Goal: Task Accomplishment & Management: Complete application form

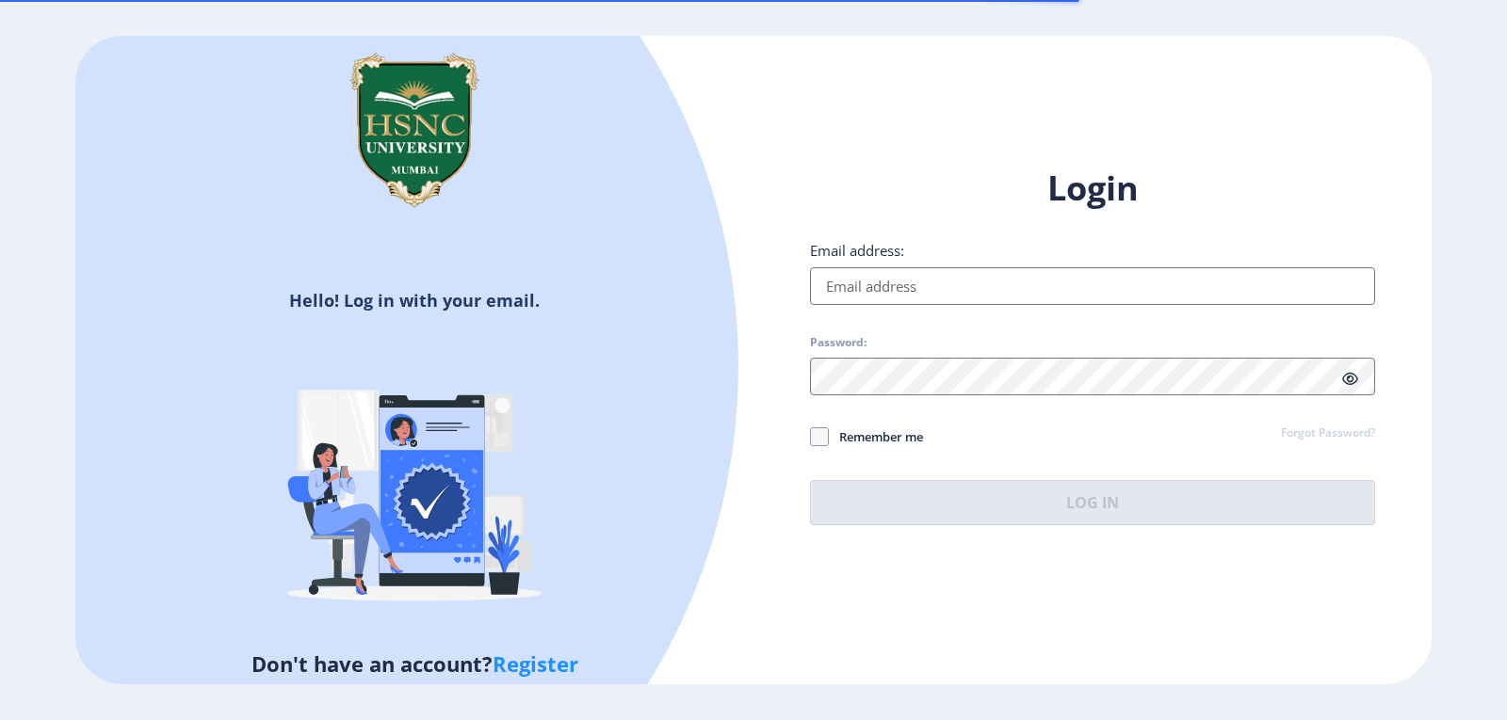
type input "[EMAIL_ADDRESS][DOMAIN_NAME]"
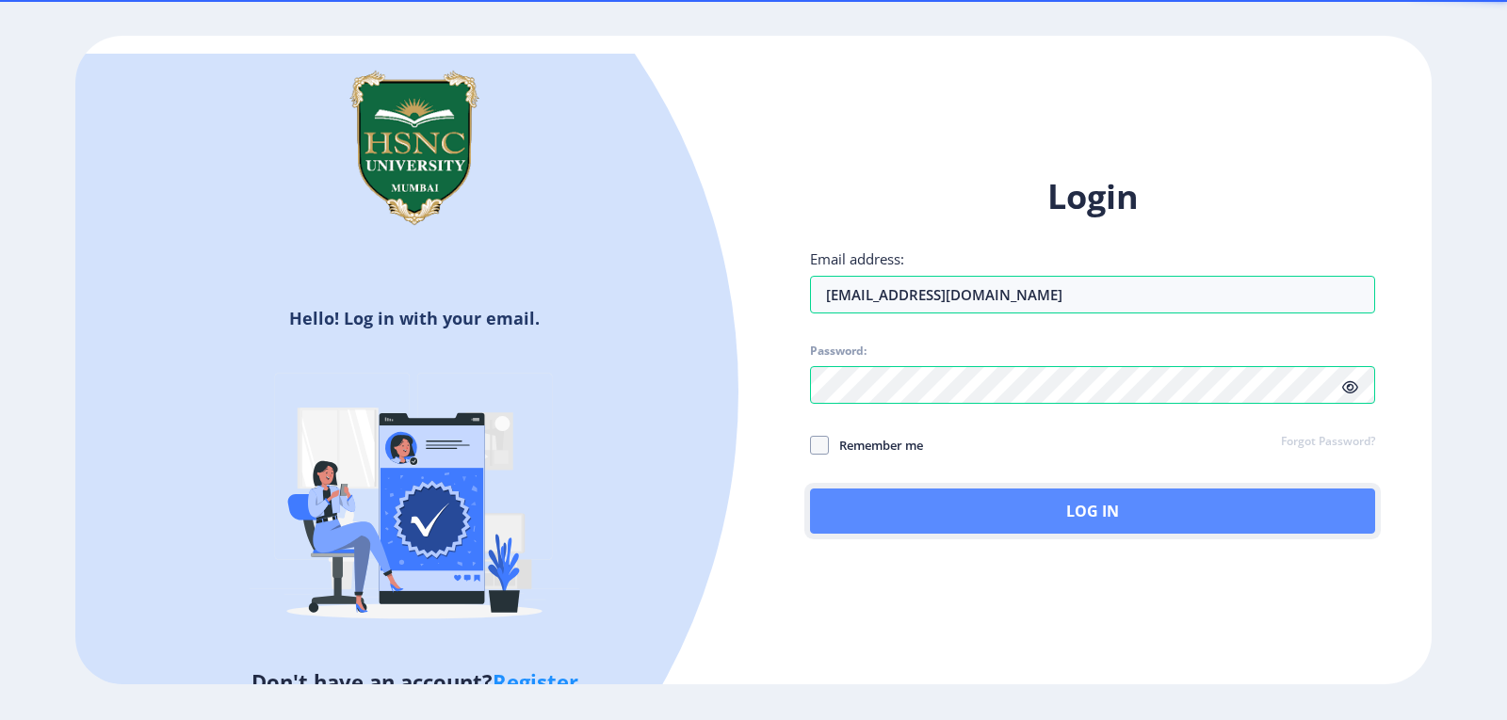
click at [1024, 501] on button "Log In" at bounding box center [1092, 511] width 565 height 45
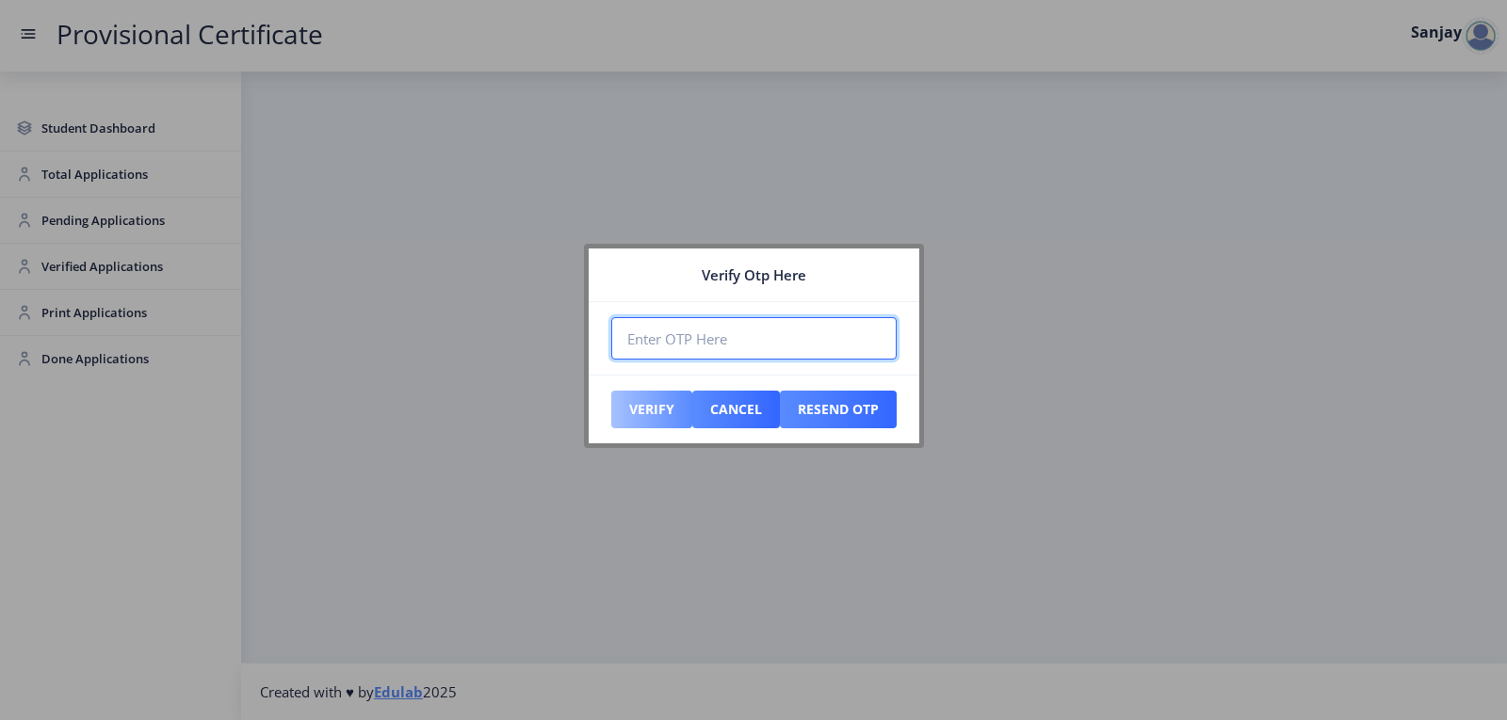
paste input "711569"
type input "711569"
click at [649, 417] on button "Verify" at bounding box center [651, 410] width 81 height 38
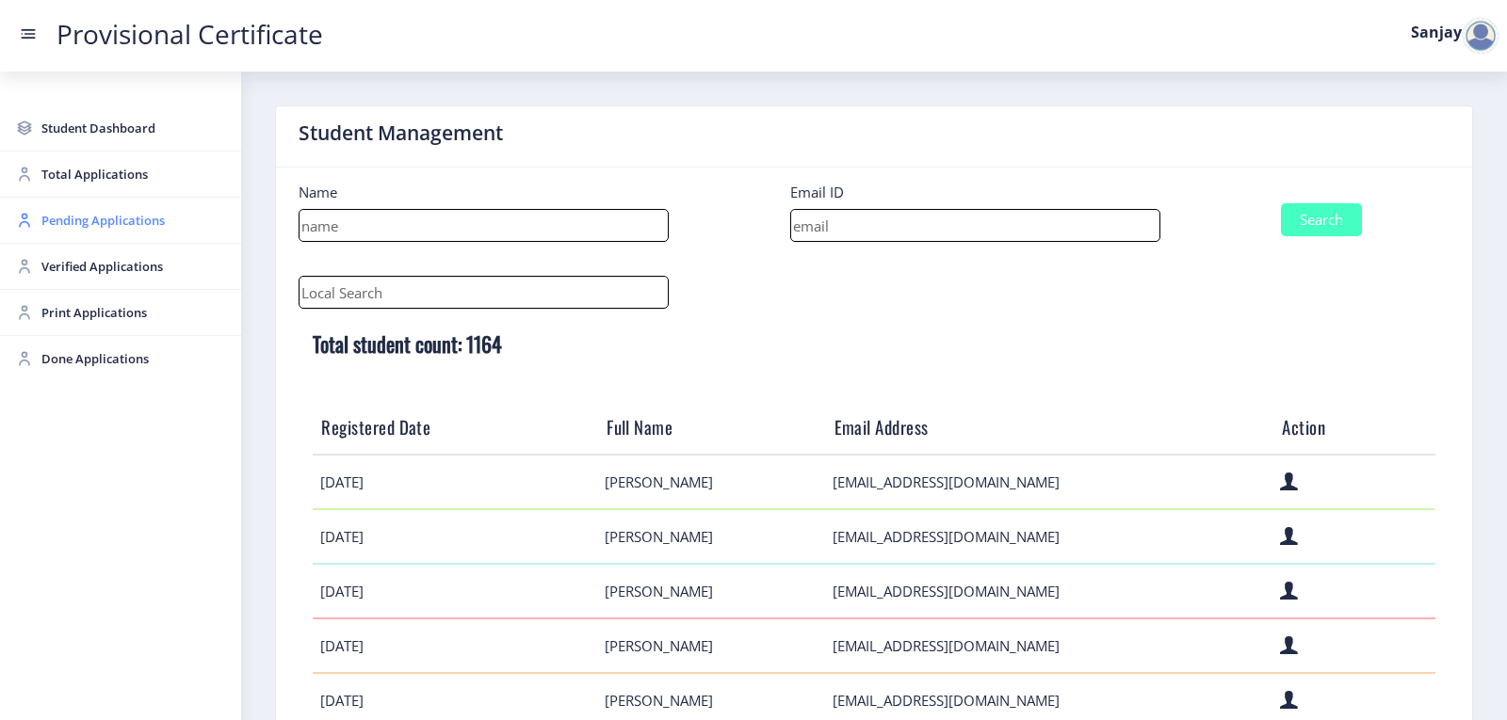
click at [135, 229] on span "Pending Applications" at bounding box center [133, 220] width 185 height 23
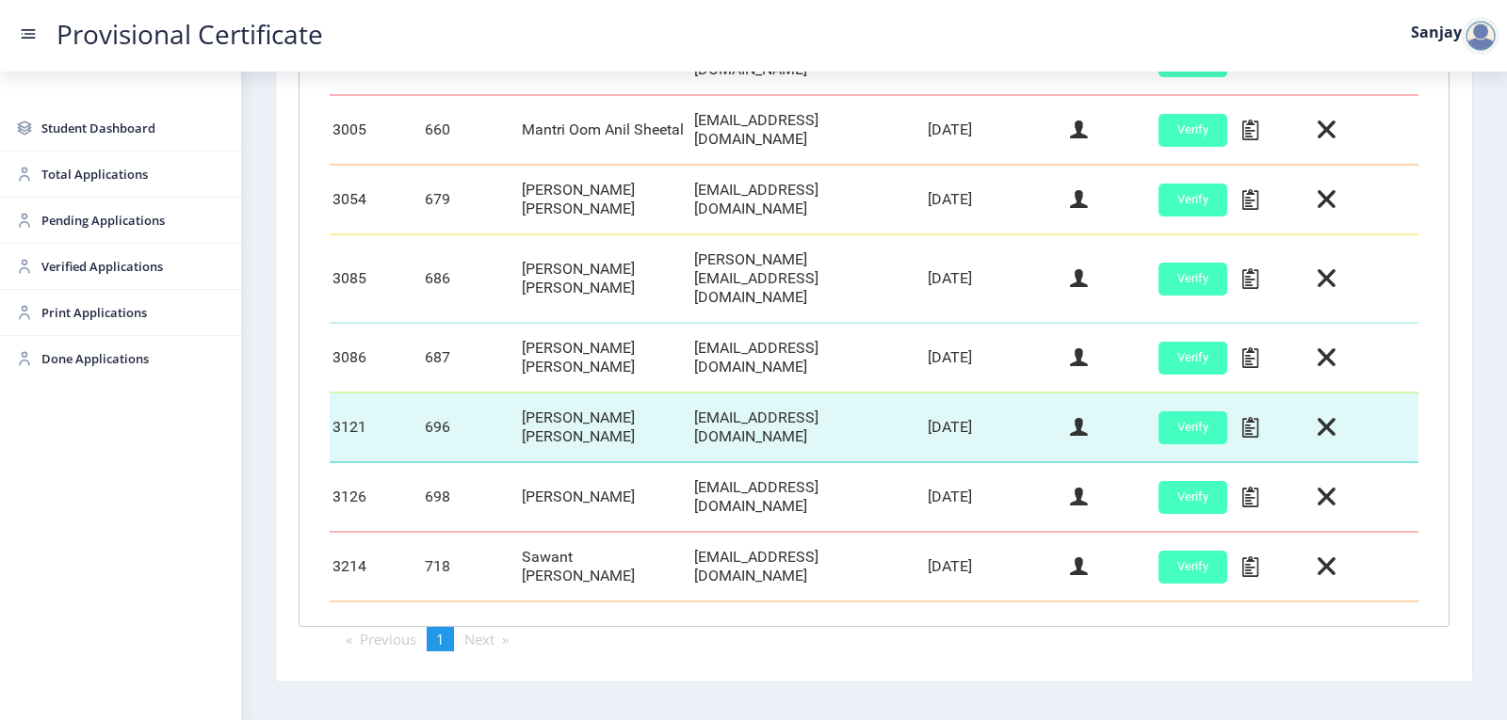
scroll to position [784, 0]
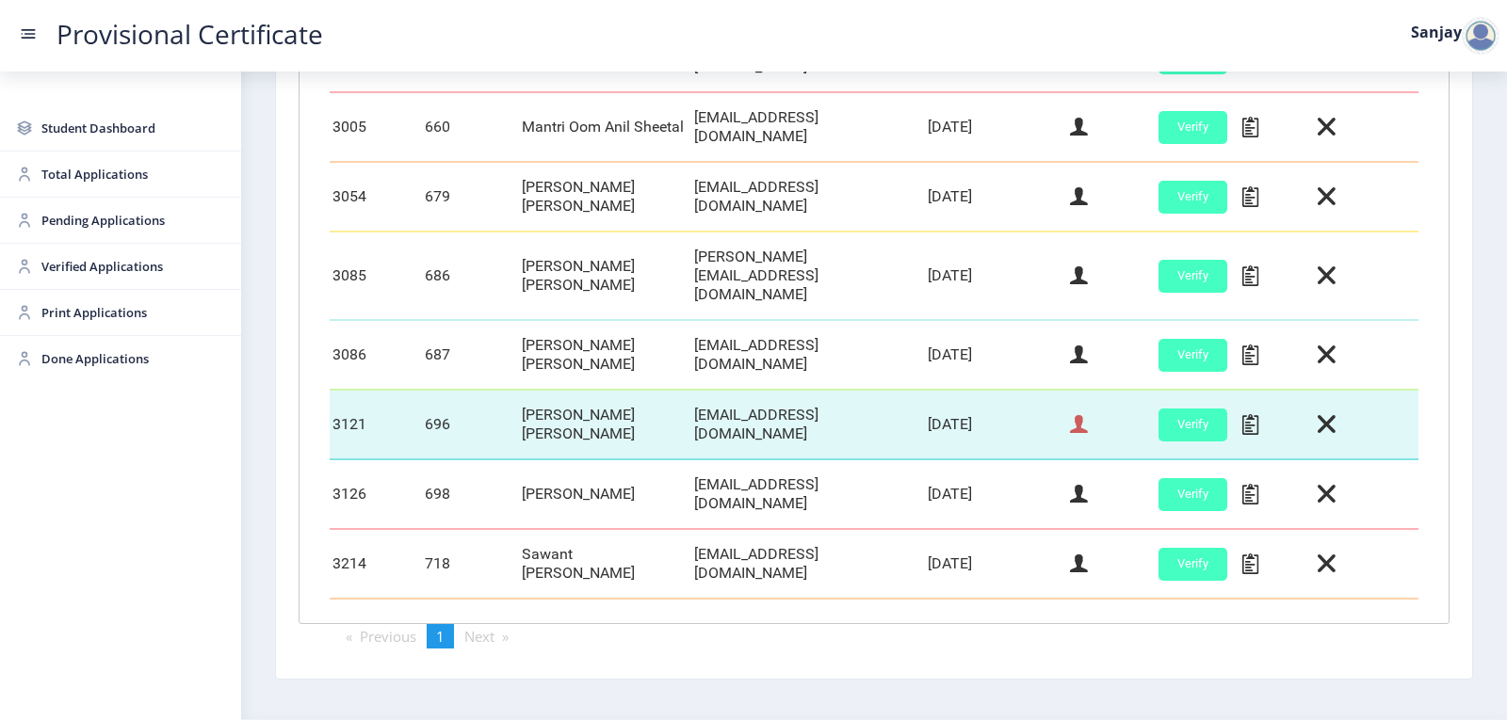
click at [1073, 413] on icon at bounding box center [1079, 425] width 18 height 24
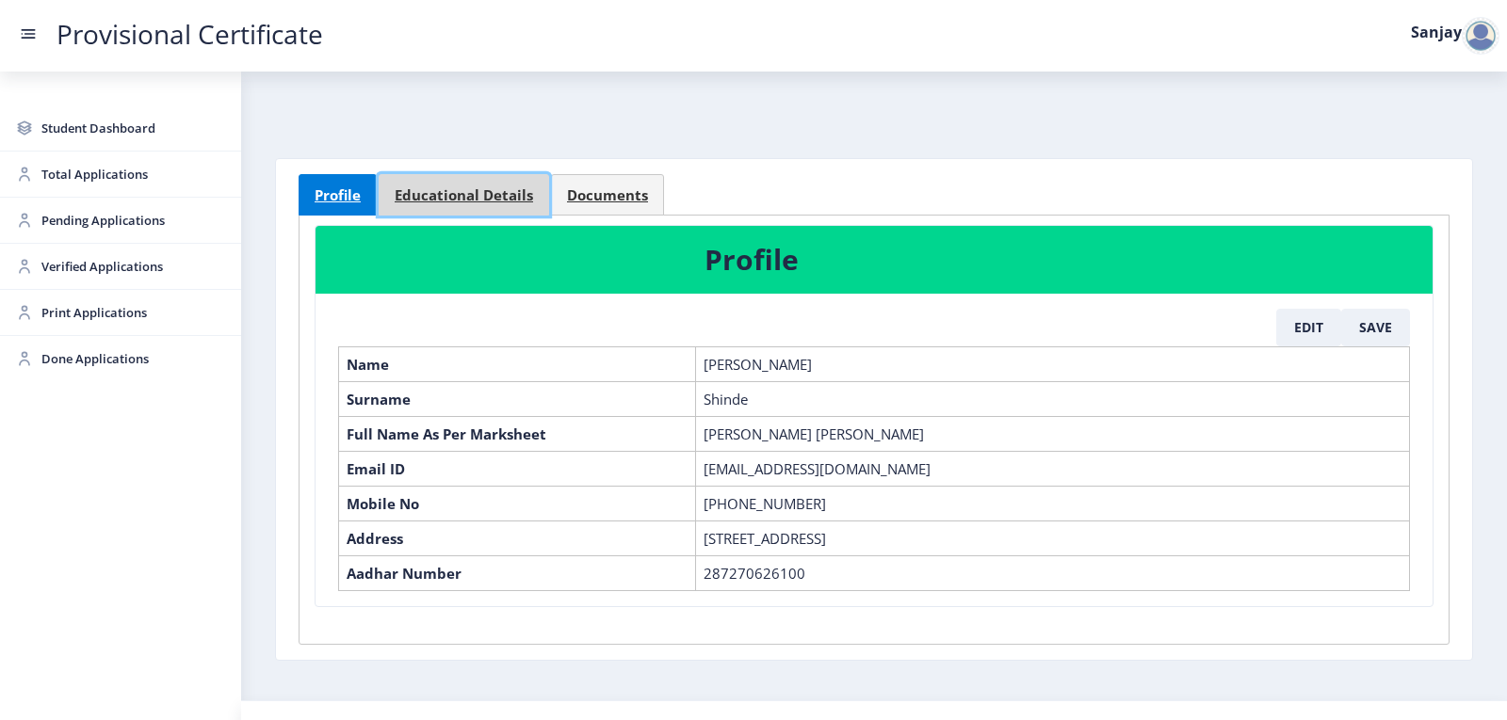
click at [502, 181] on link "Educational Details" at bounding box center [464, 194] width 170 height 41
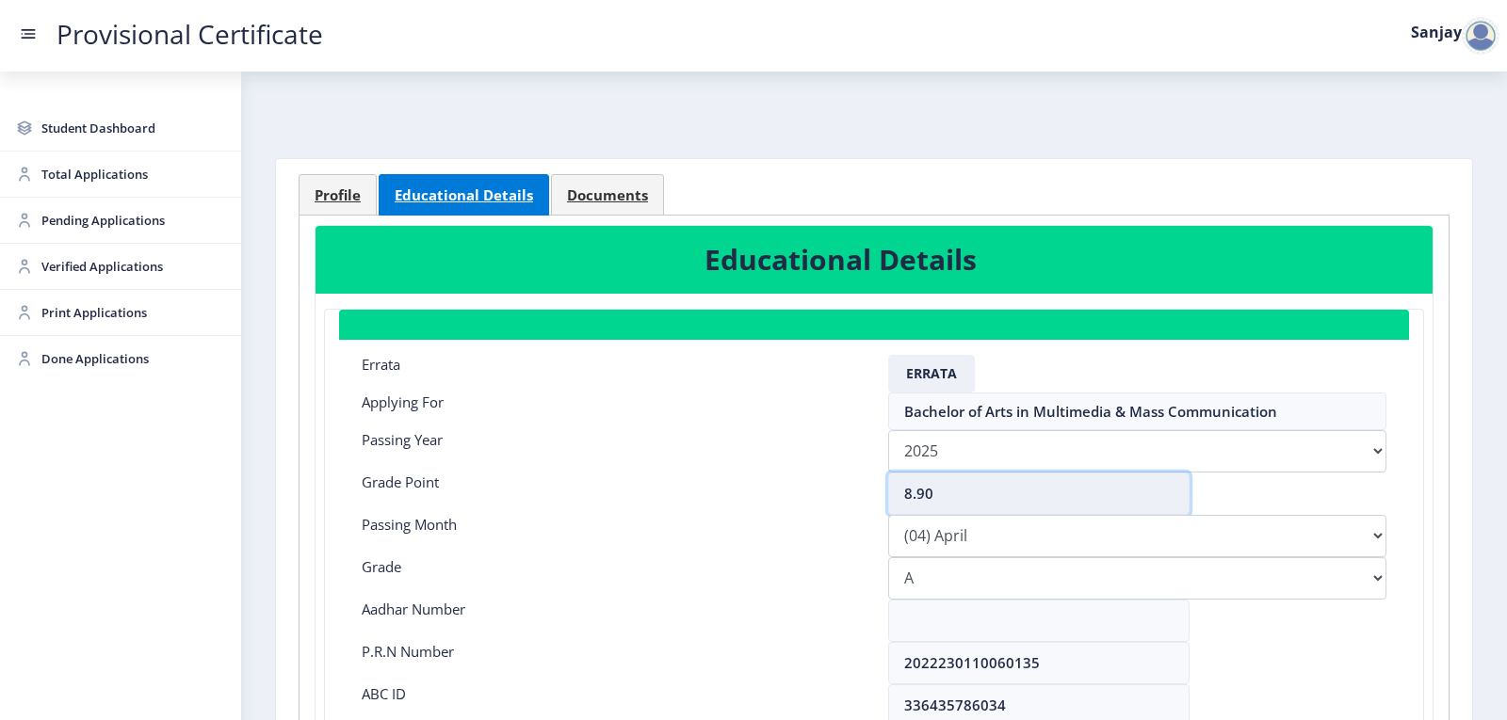
drag, startPoint x: 929, startPoint y: 490, endPoint x: 917, endPoint y: 495, distance: 12.6
click at [917, 495] on input "8.90" at bounding box center [1038, 494] width 301 height 42
drag, startPoint x: 928, startPoint y: 493, endPoint x: 915, endPoint y: 493, distance: 12.3
click at [915, 493] on input "8.90" at bounding box center [1038, 494] width 301 height 42
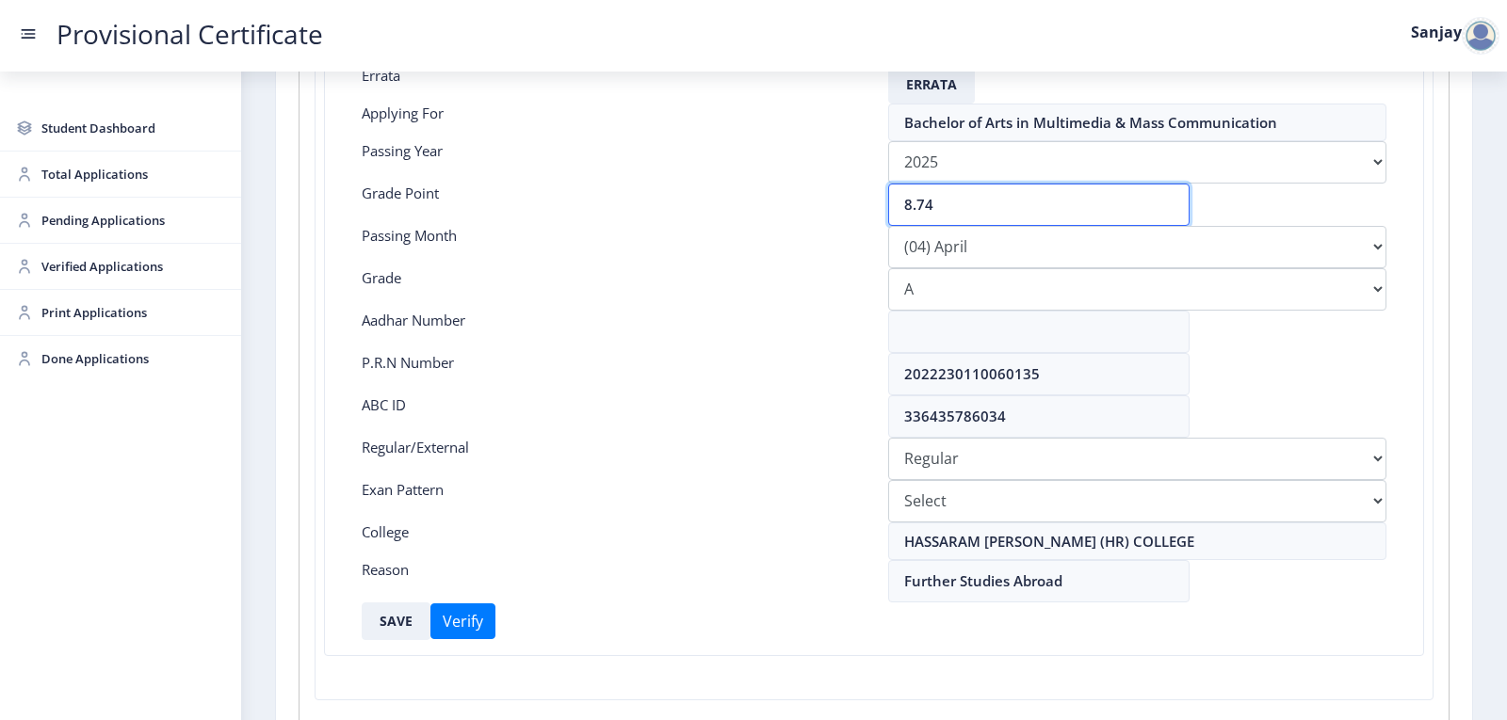
scroll to position [420, 0]
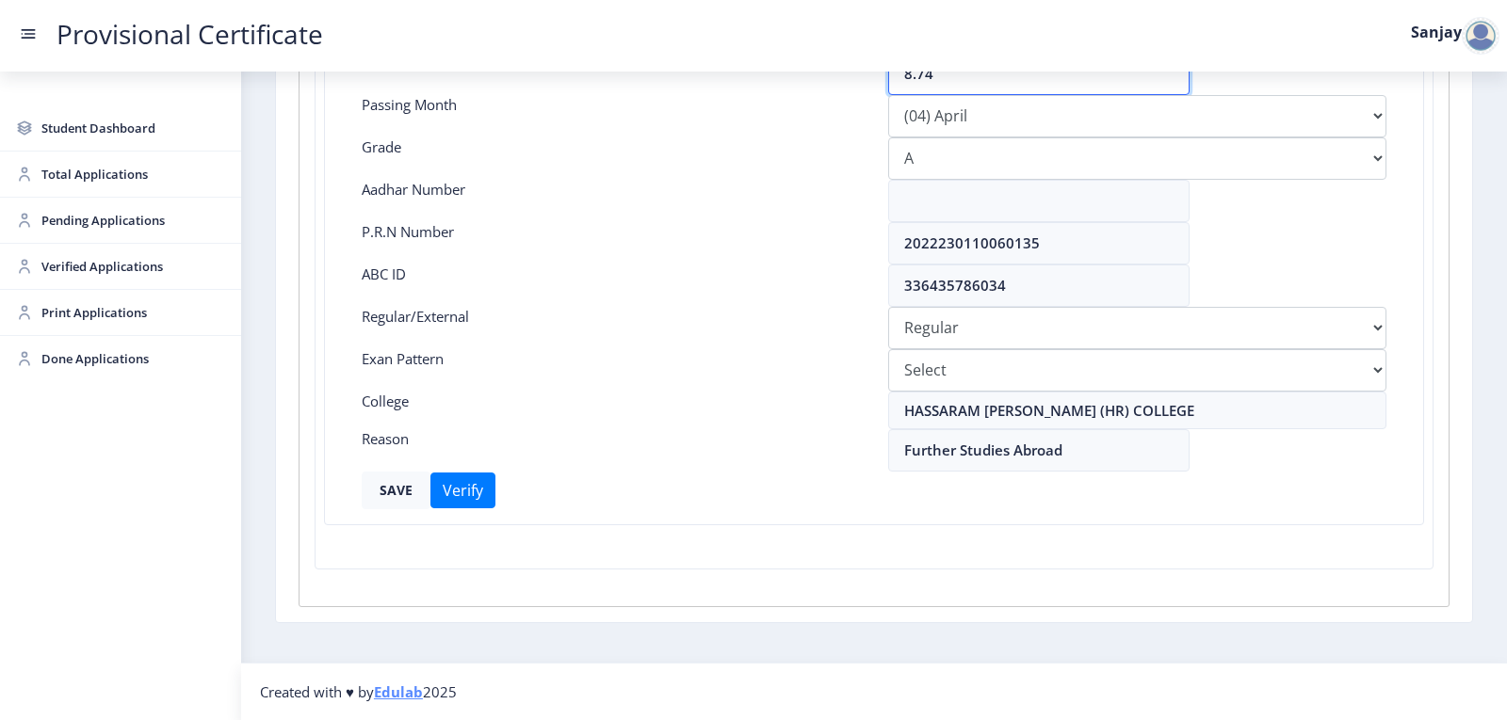
type input "8.74"
click at [398, 488] on button "SAVE" at bounding box center [396, 491] width 69 height 38
click at [66, 228] on span "Pending Applications" at bounding box center [133, 220] width 185 height 23
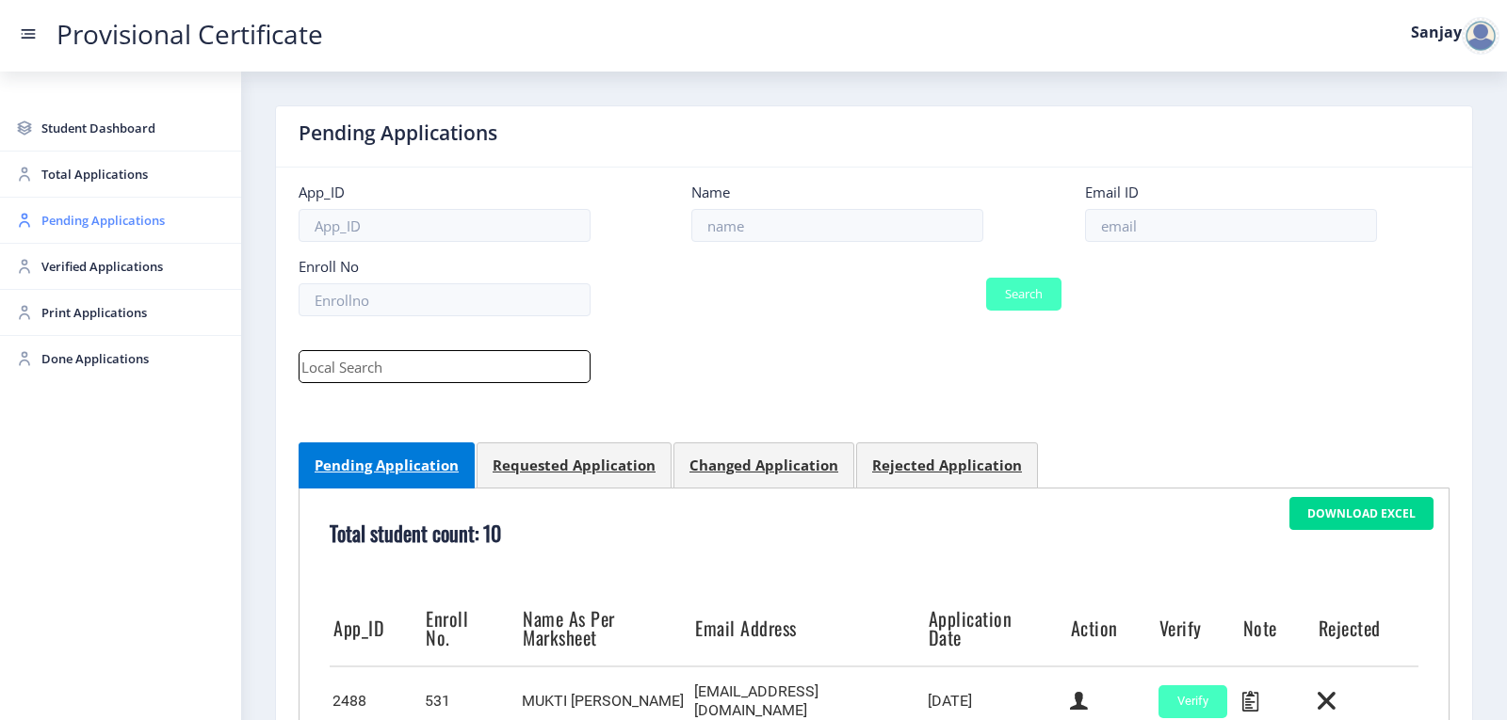
click at [87, 221] on span "Pending Applications" at bounding box center [133, 220] width 185 height 23
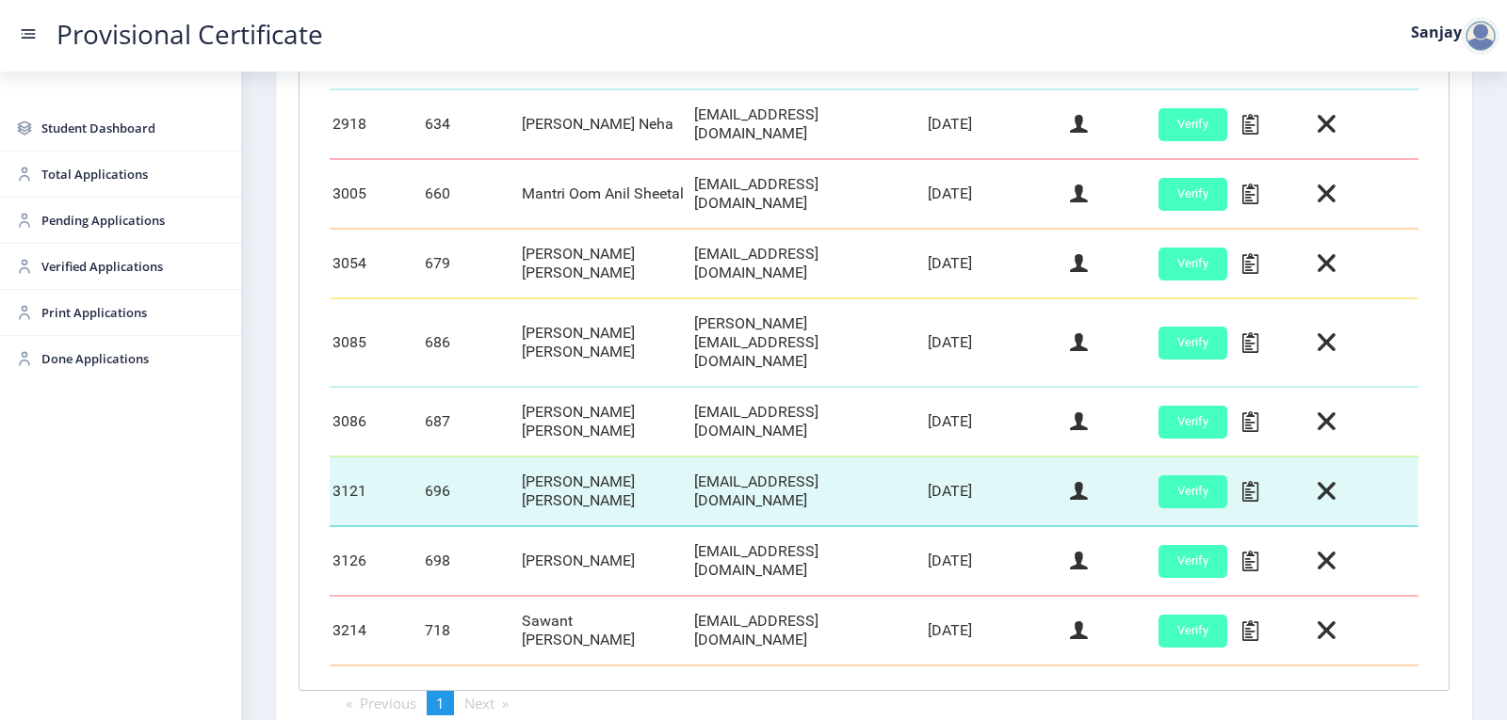
scroll to position [784, 0]
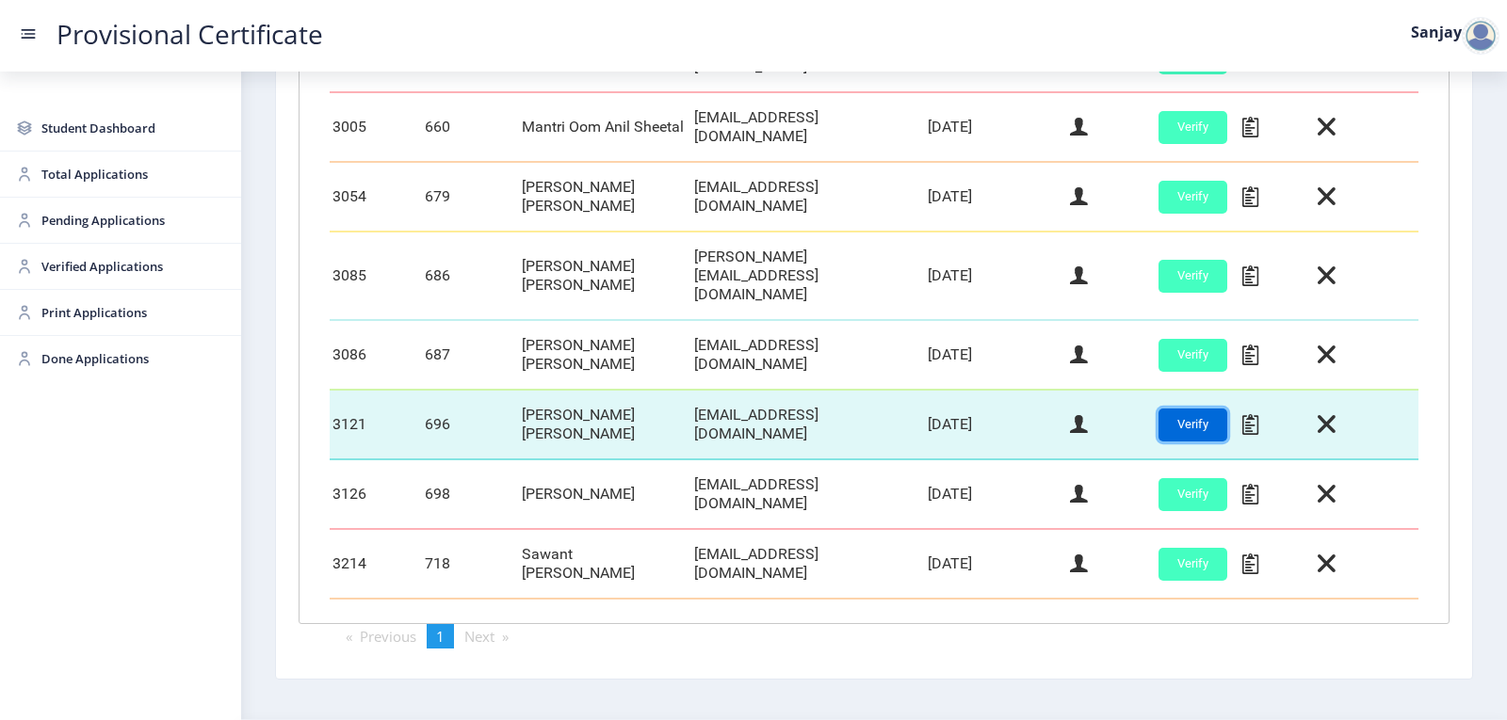
click at [1196, 409] on button "Verify" at bounding box center [1192, 425] width 69 height 33
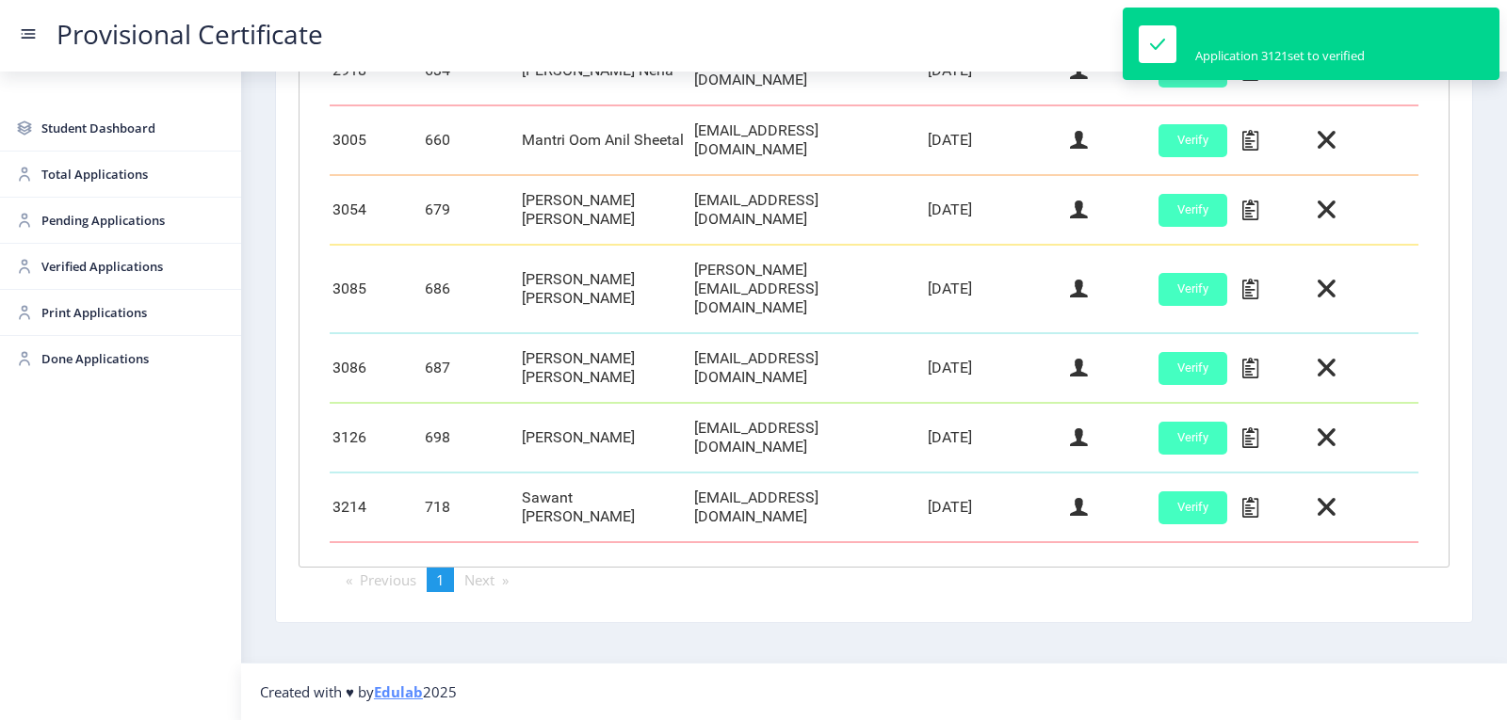
scroll to position [714, 0]
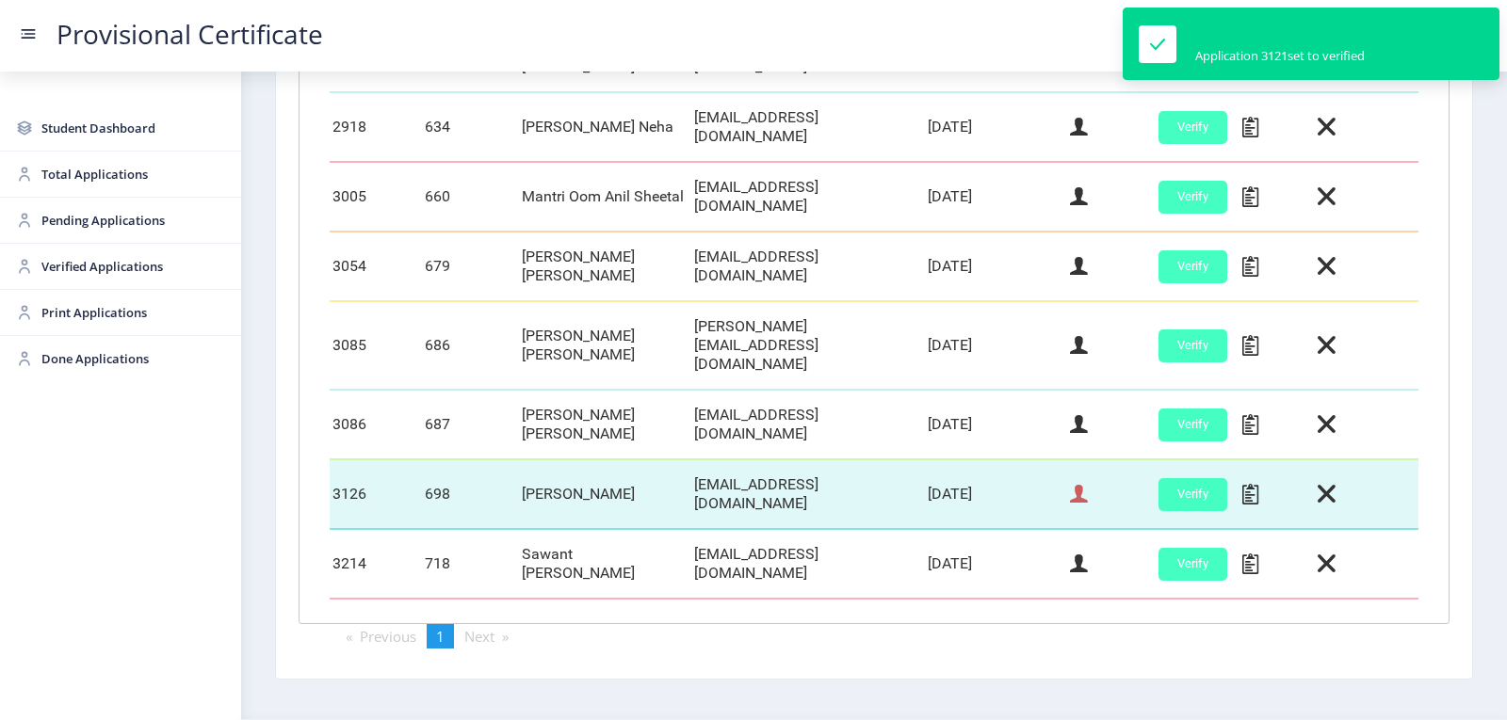
click at [1076, 482] on icon at bounding box center [1079, 494] width 18 height 24
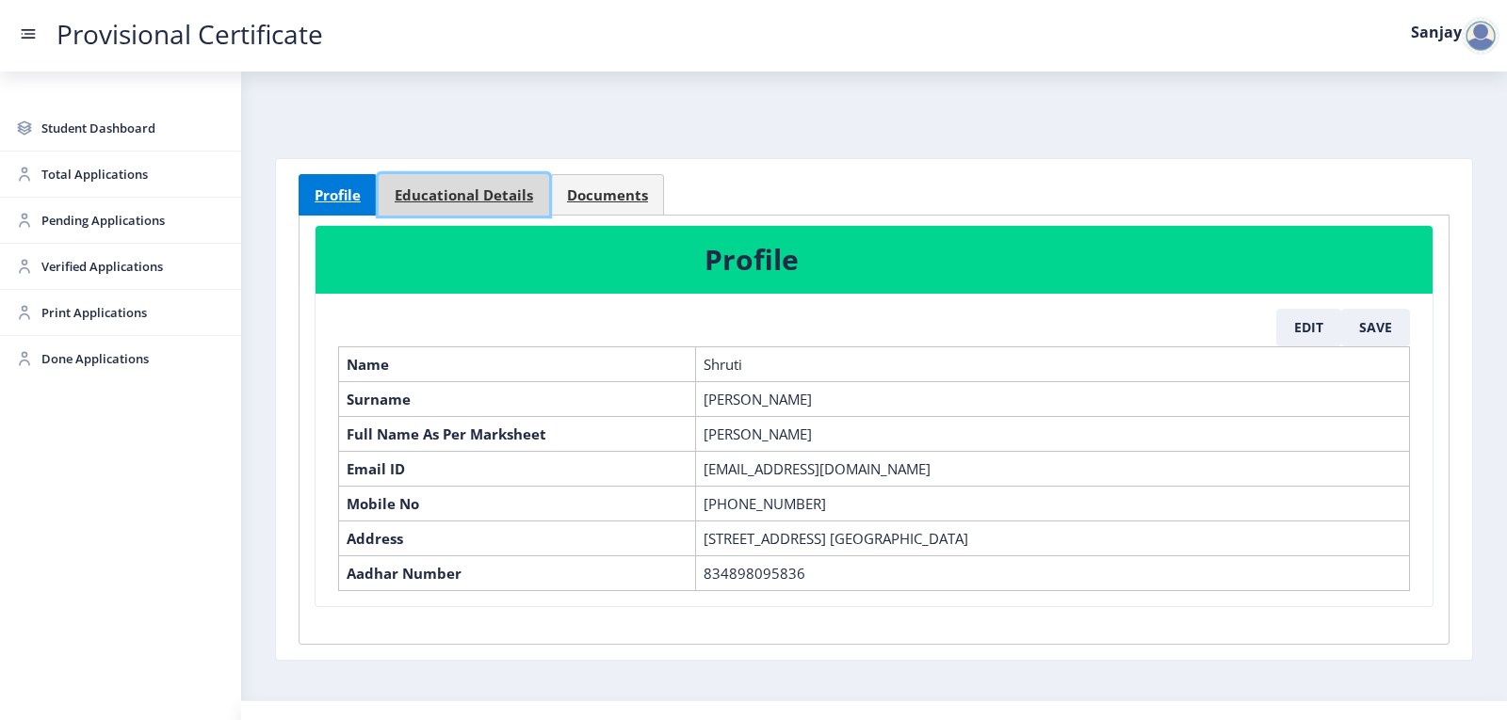
click at [484, 196] on span "Educational Details" at bounding box center [464, 195] width 138 height 14
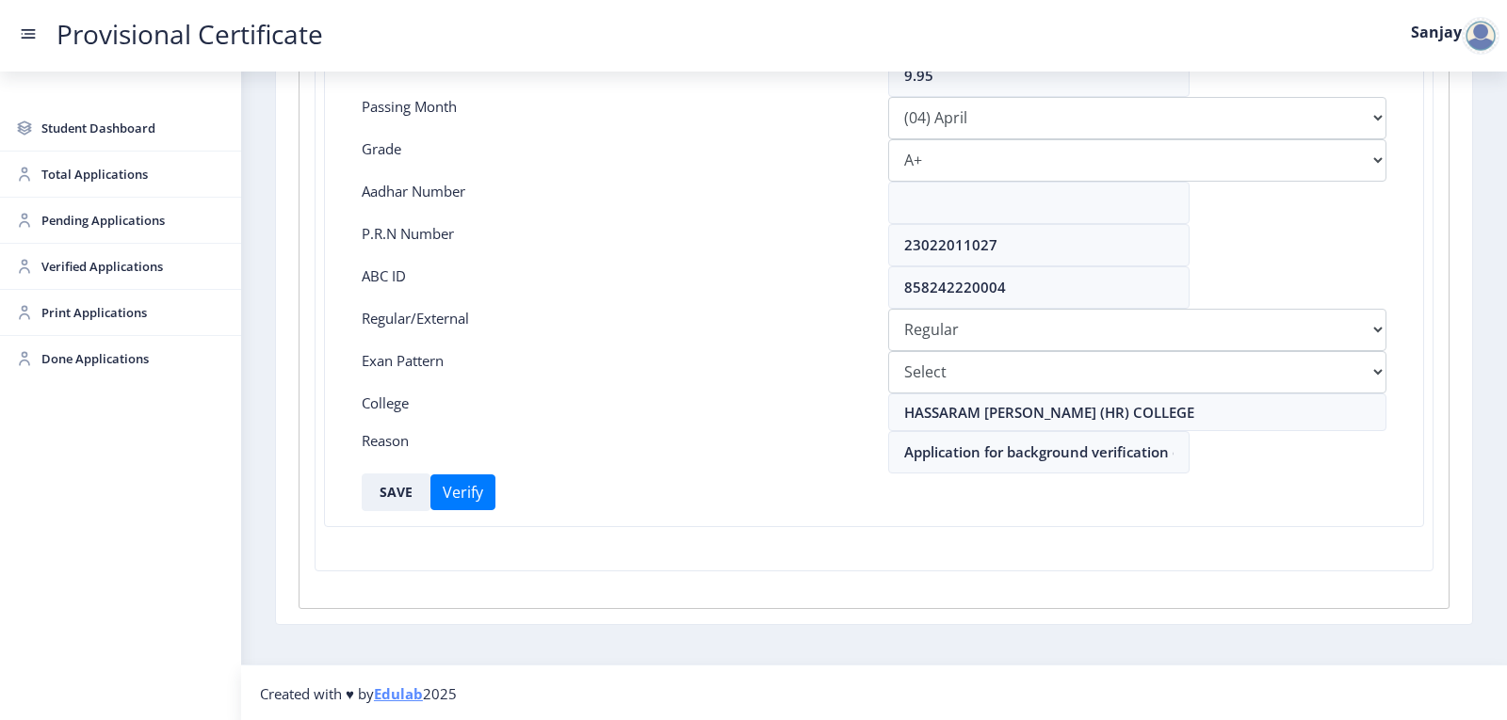
scroll to position [420, 0]
click at [400, 493] on button "SAVE" at bounding box center [396, 491] width 69 height 38
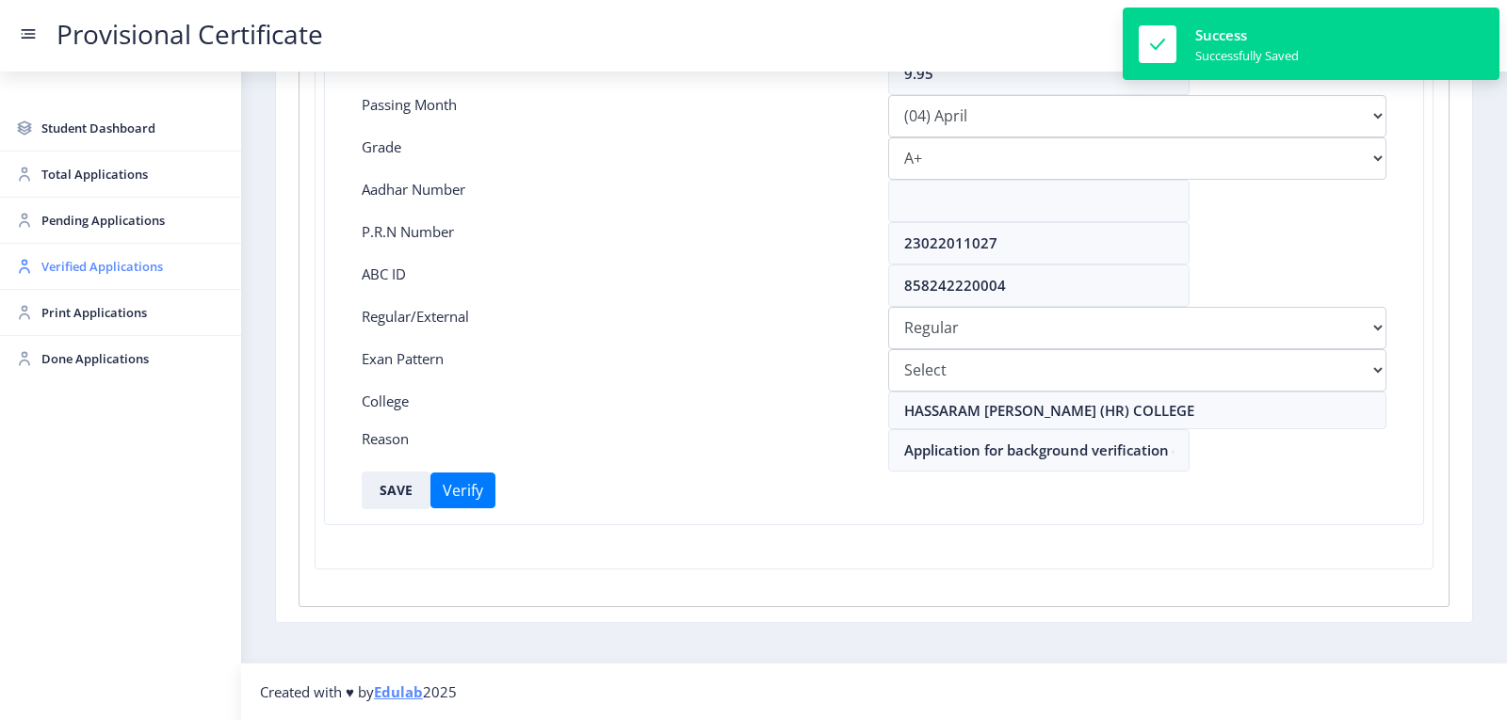
click at [71, 267] on span "Verified Applications" at bounding box center [133, 266] width 185 height 23
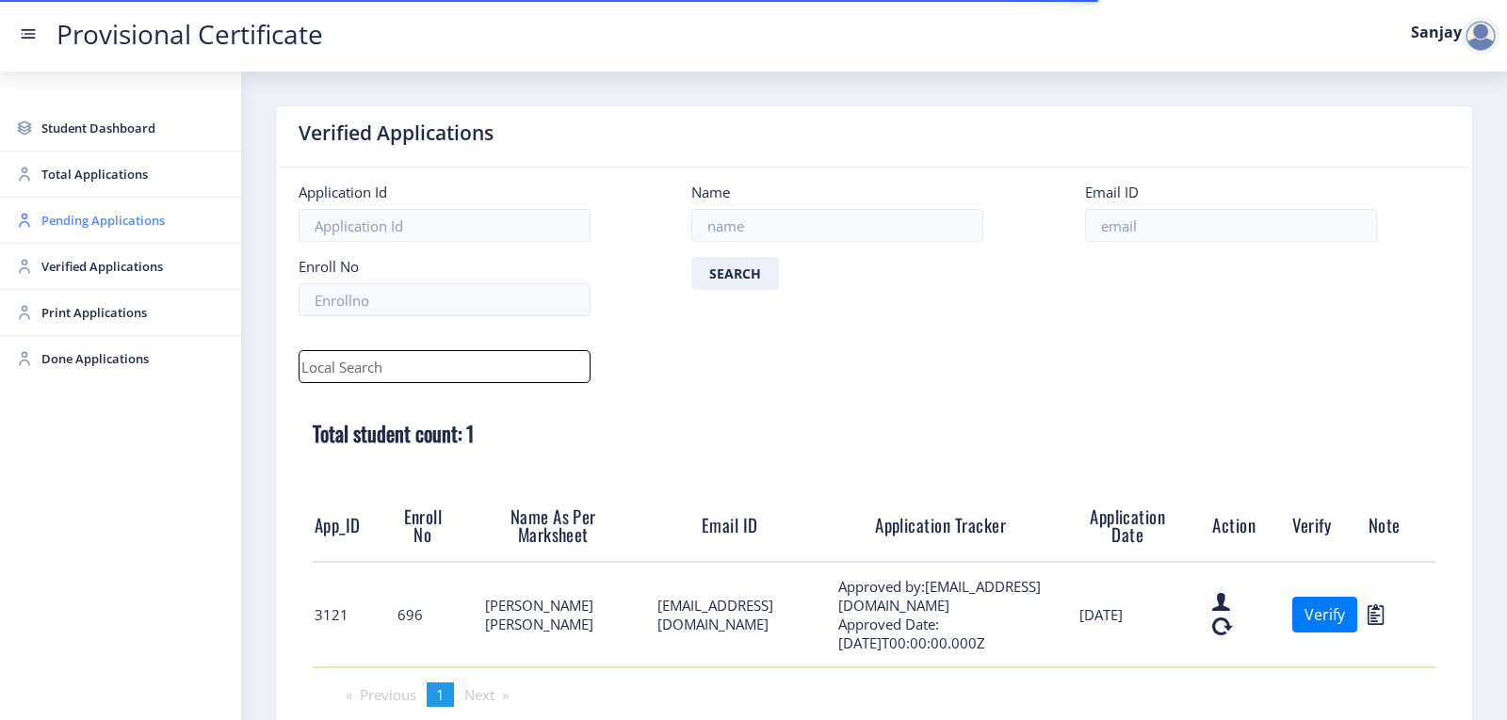
drag, startPoint x: 88, startPoint y: 223, endPoint x: 102, endPoint y: 240, distance: 22.1
click at [89, 222] on span "Pending Applications" at bounding box center [133, 220] width 185 height 23
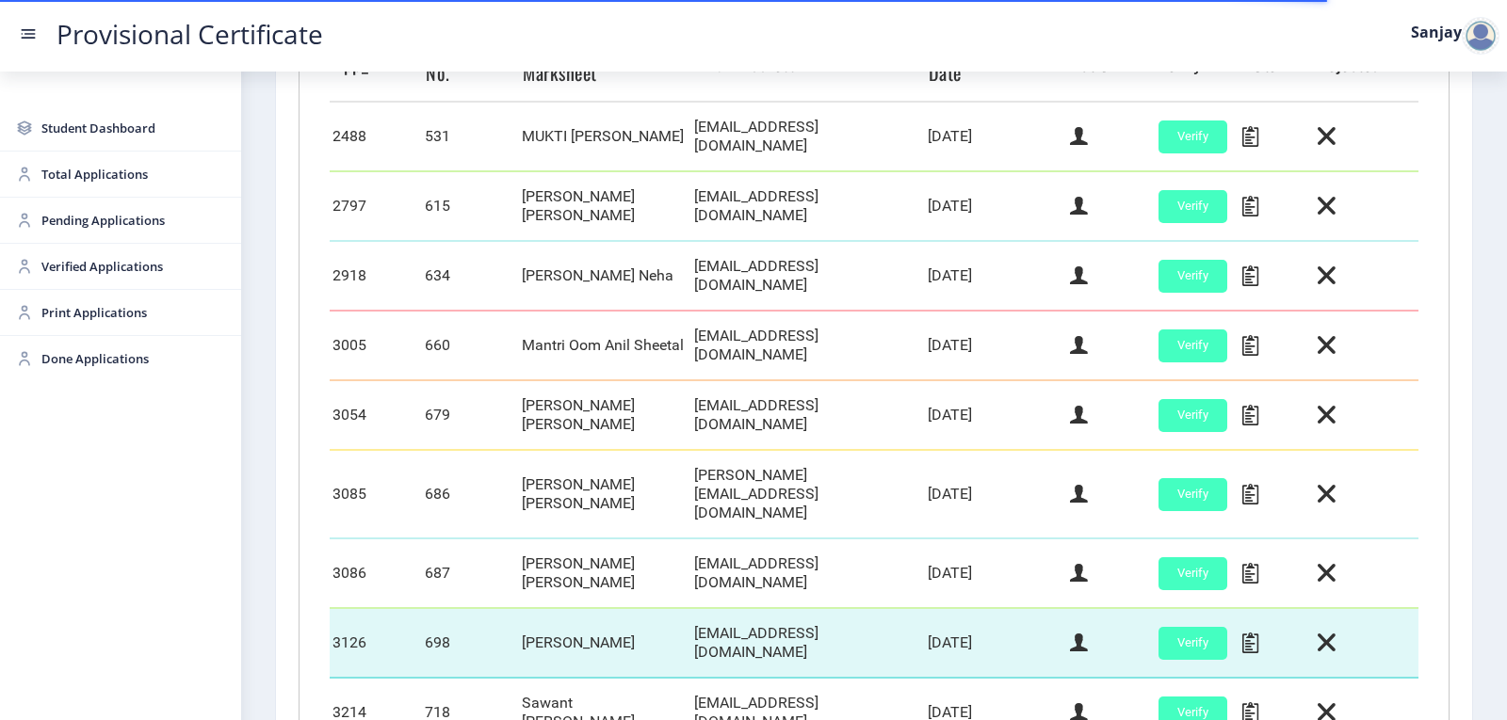
scroll to position [714, 0]
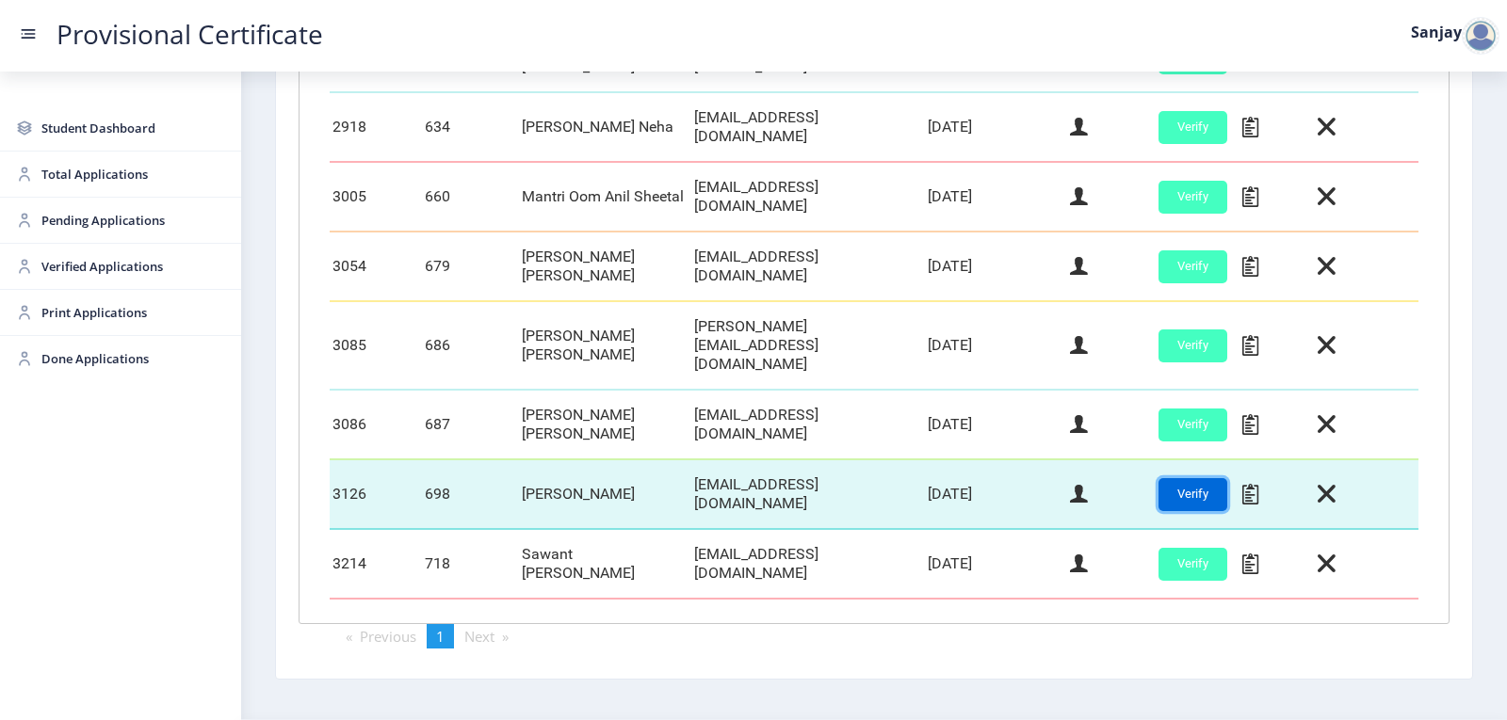
click at [1170, 478] on button "Verify" at bounding box center [1192, 494] width 69 height 33
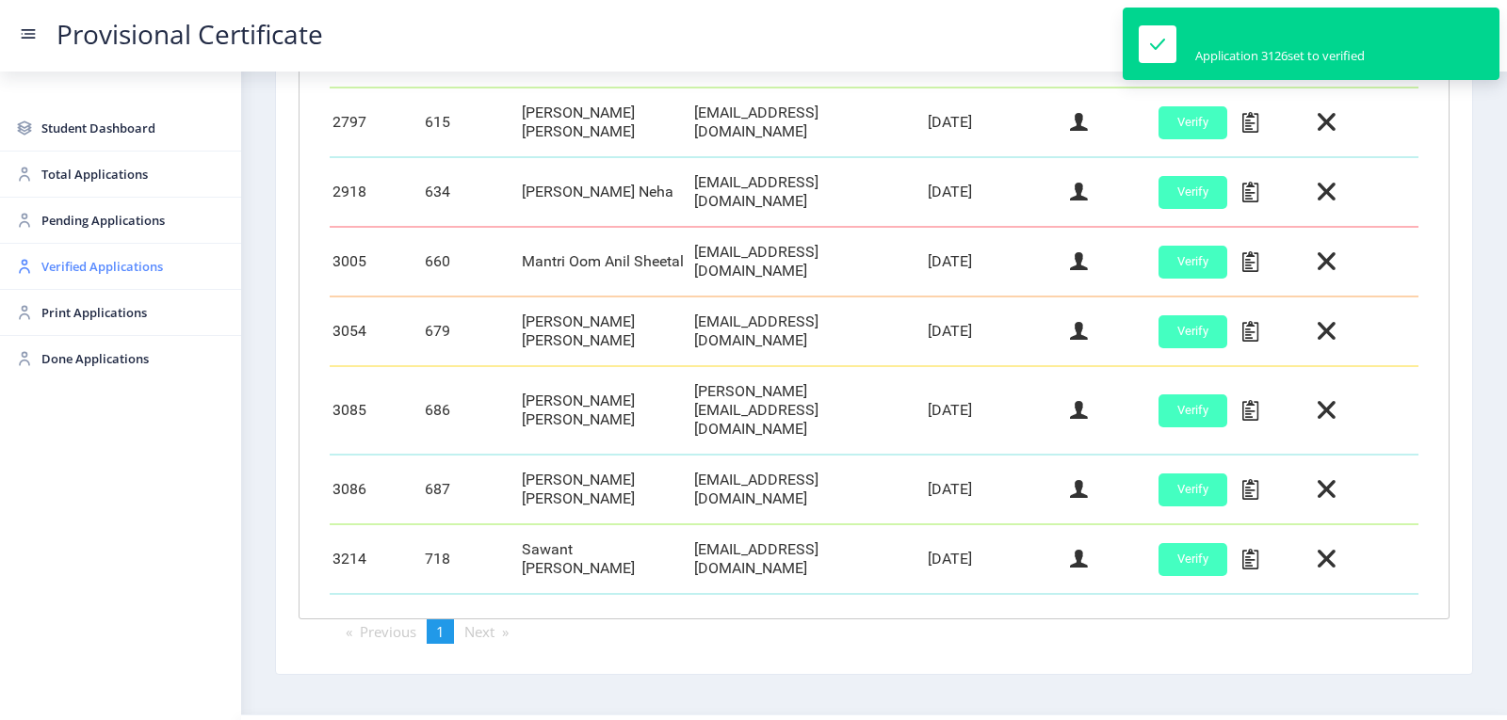
click at [41, 267] on span "Verified Applications" at bounding box center [133, 266] width 185 height 23
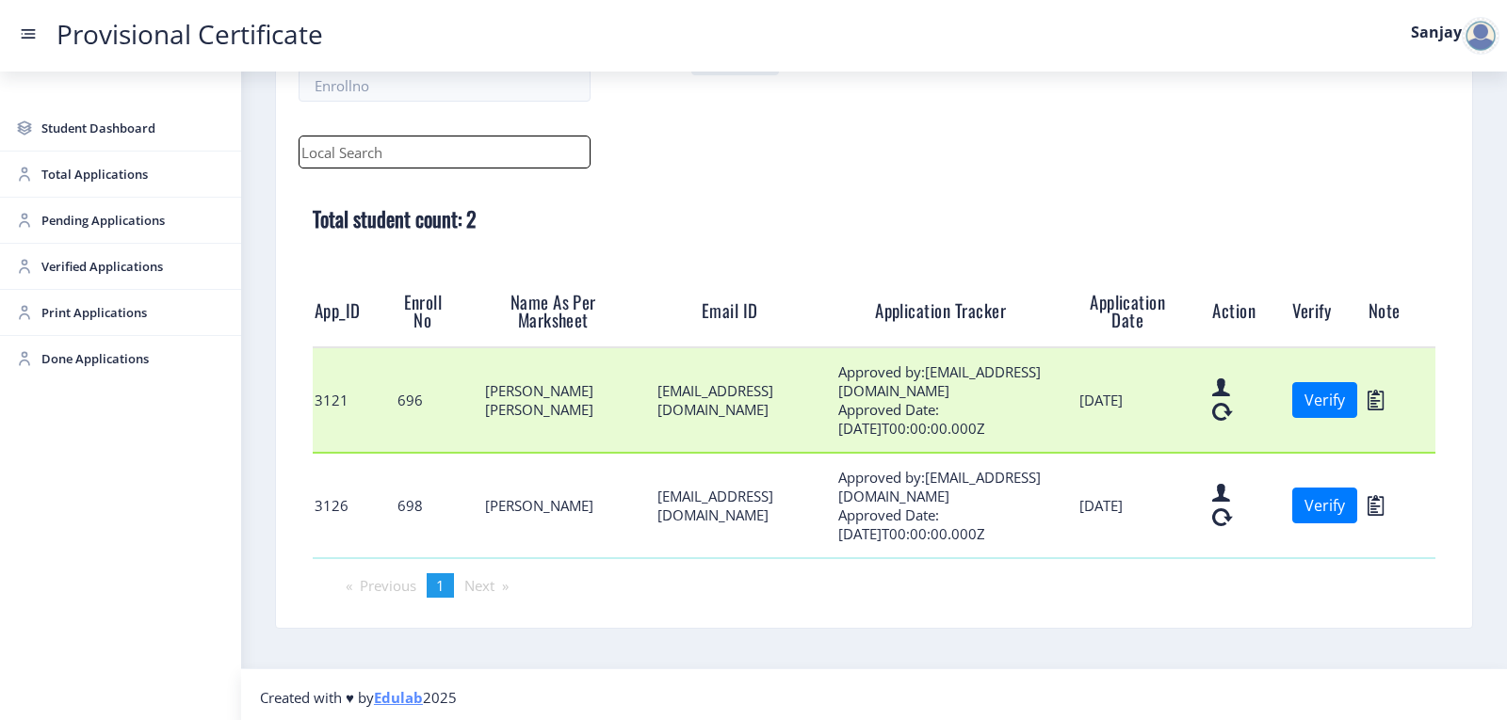
scroll to position [220, 0]
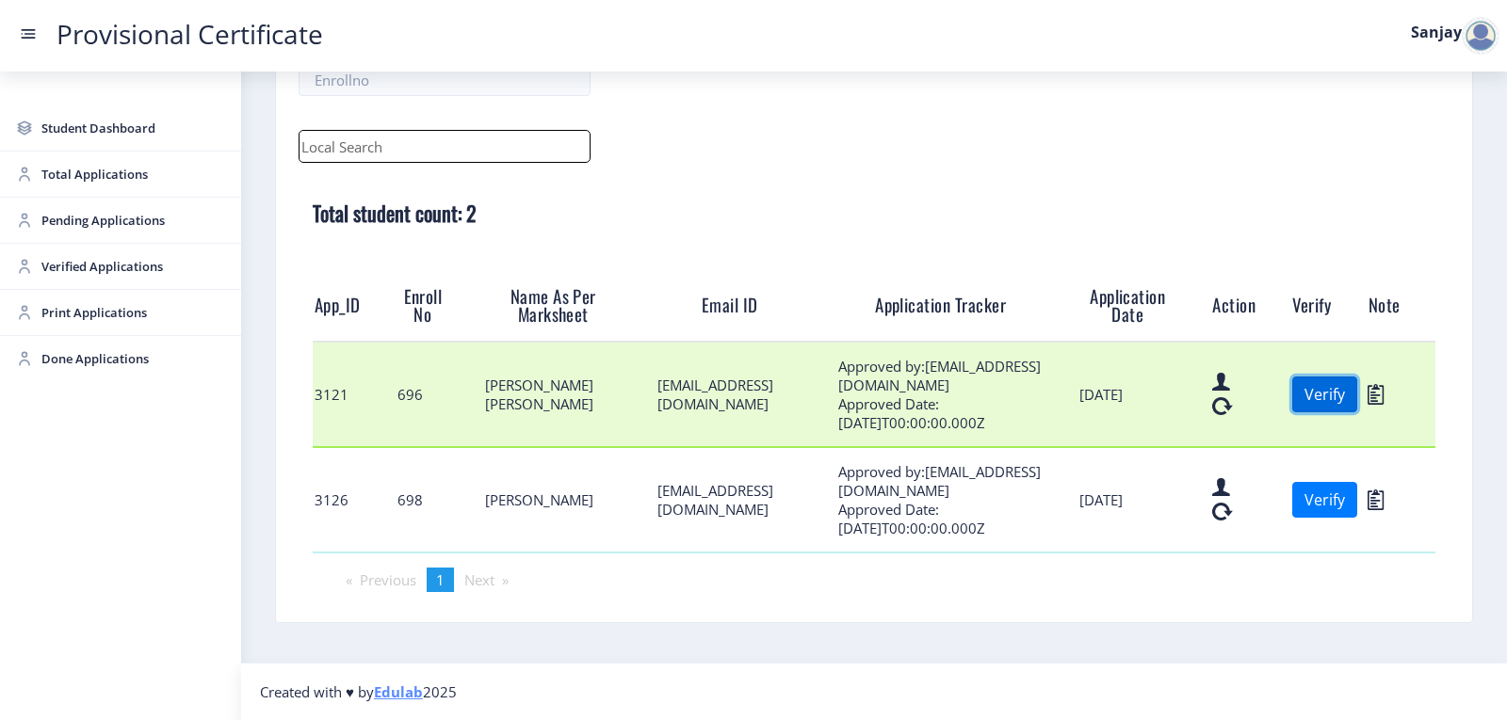
click at [1304, 399] on button "Verify" at bounding box center [1324, 395] width 65 height 36
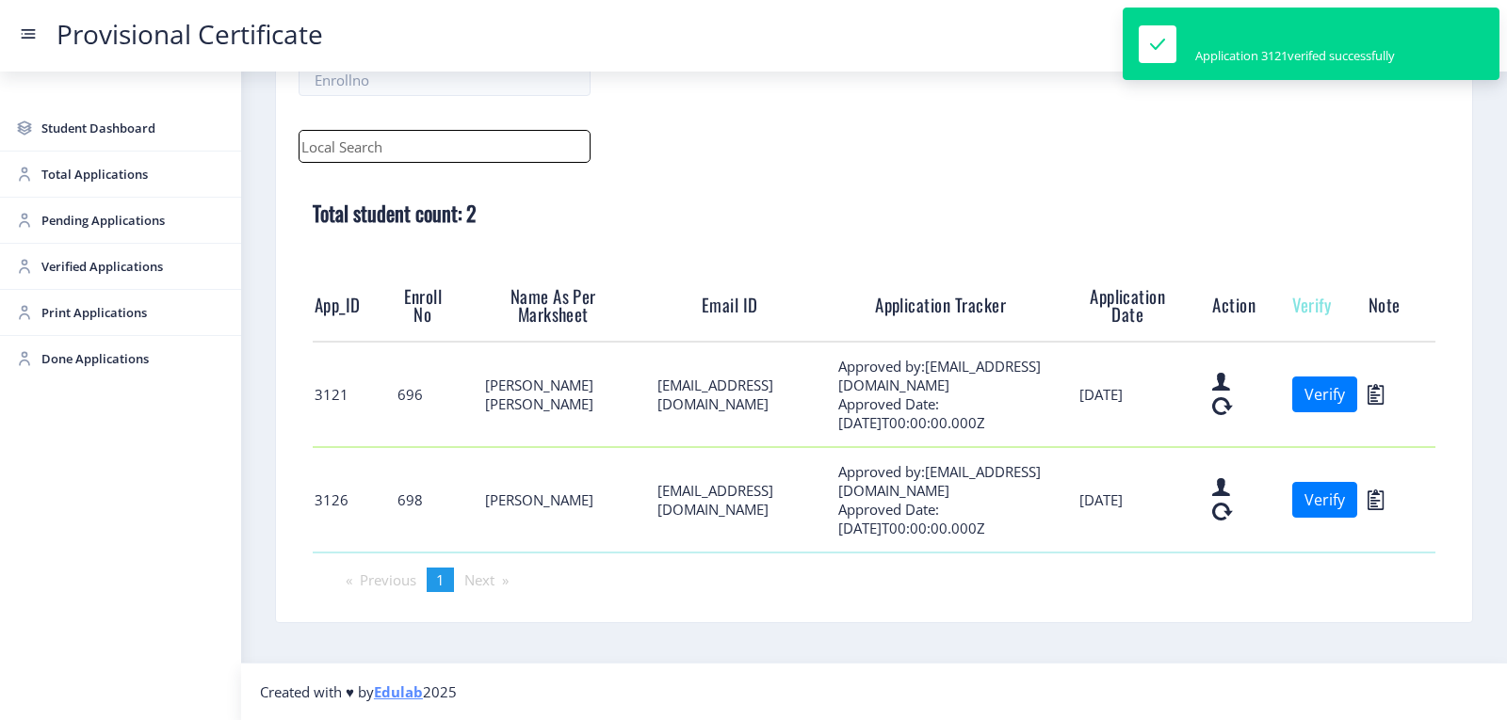
scroll to position [115, 0]
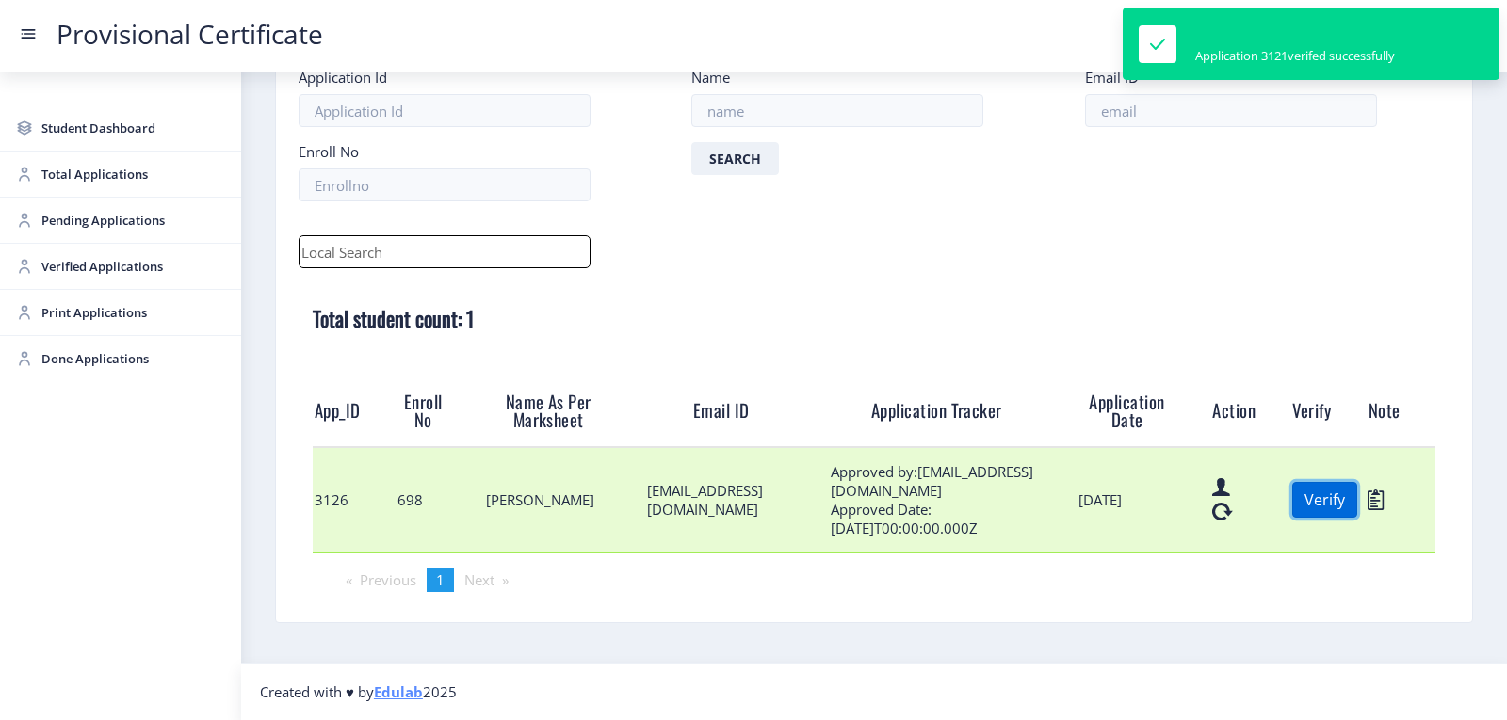
click at [1307, 504] on button "Verify" at bounding box center [1324, 500] width 65 height 36
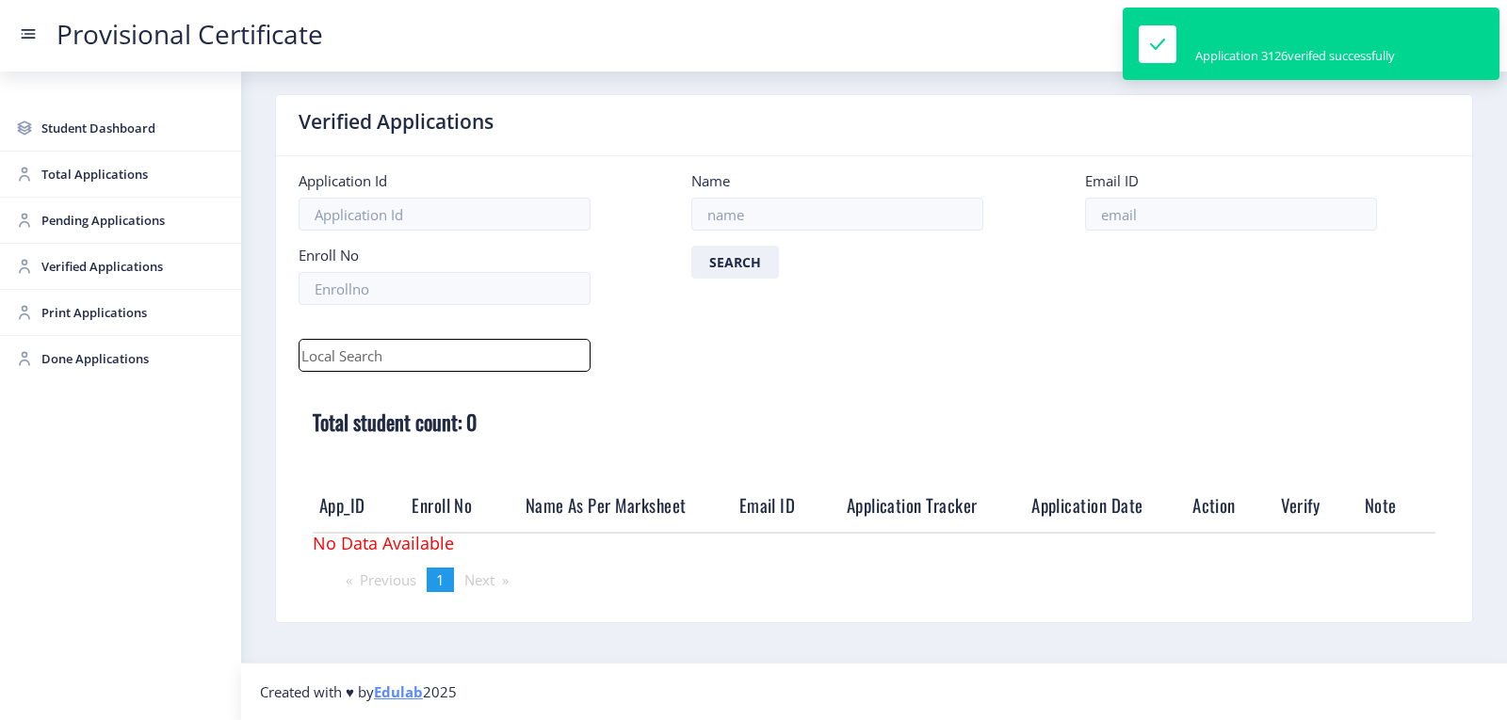
scroll to position [11, 0]
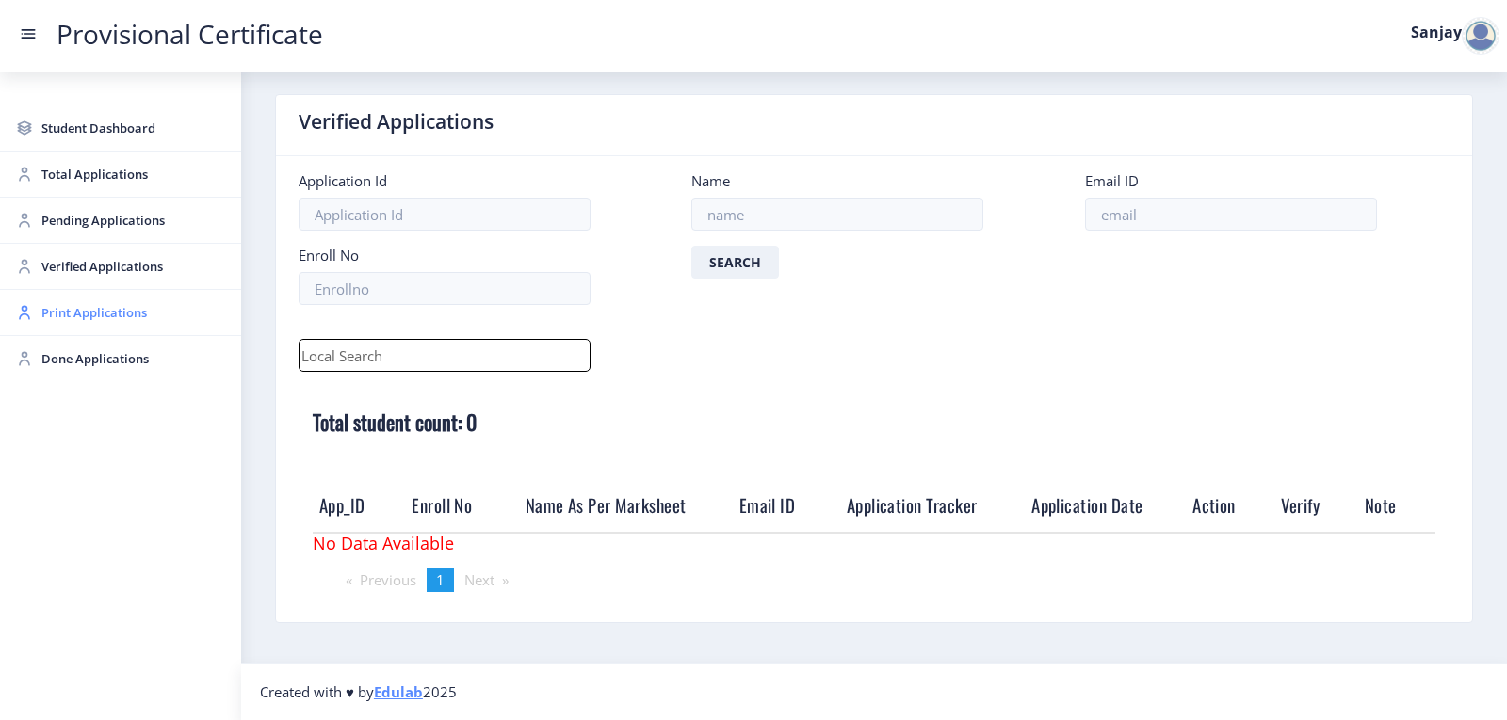
click at [61, 319] on span "Print Applications" at bounding box center [133, 312] width 185 height 23
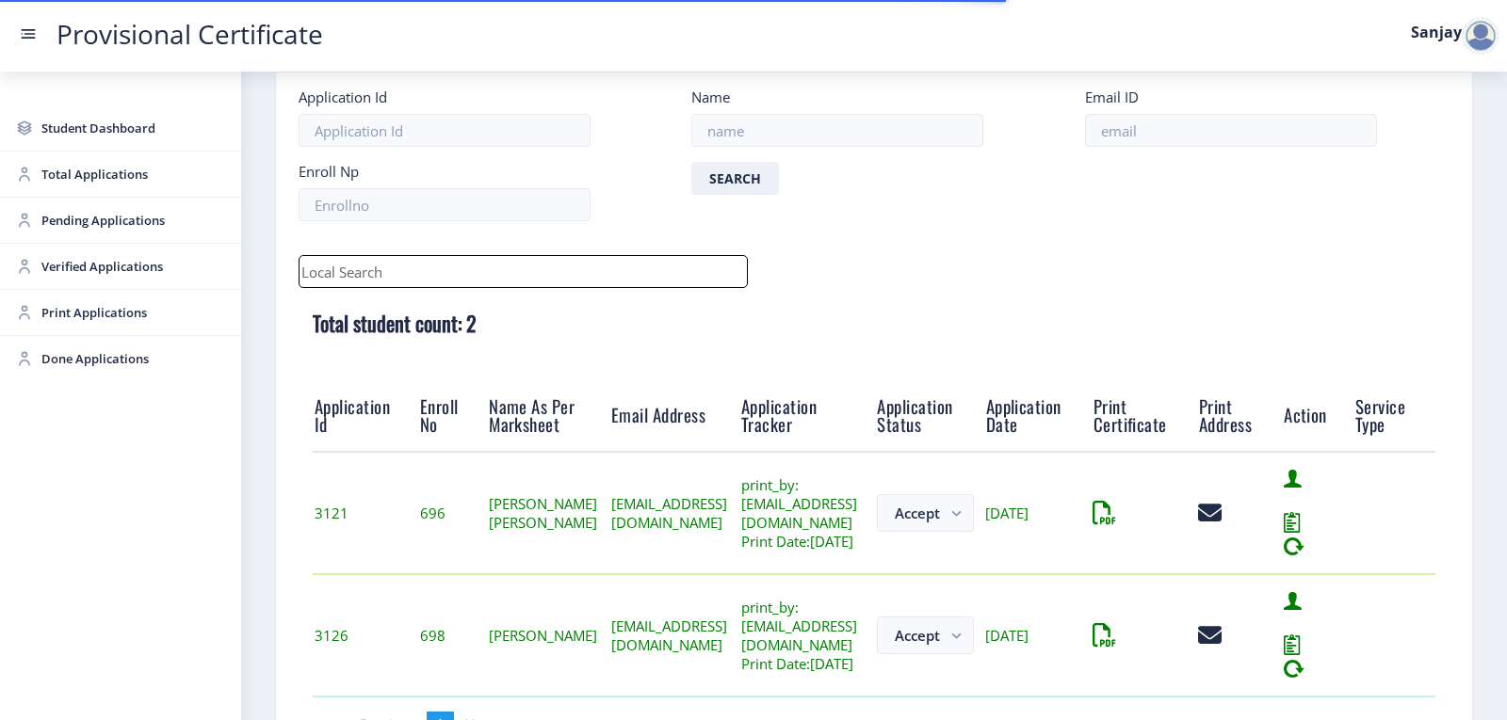
scroll to position [269, 0]
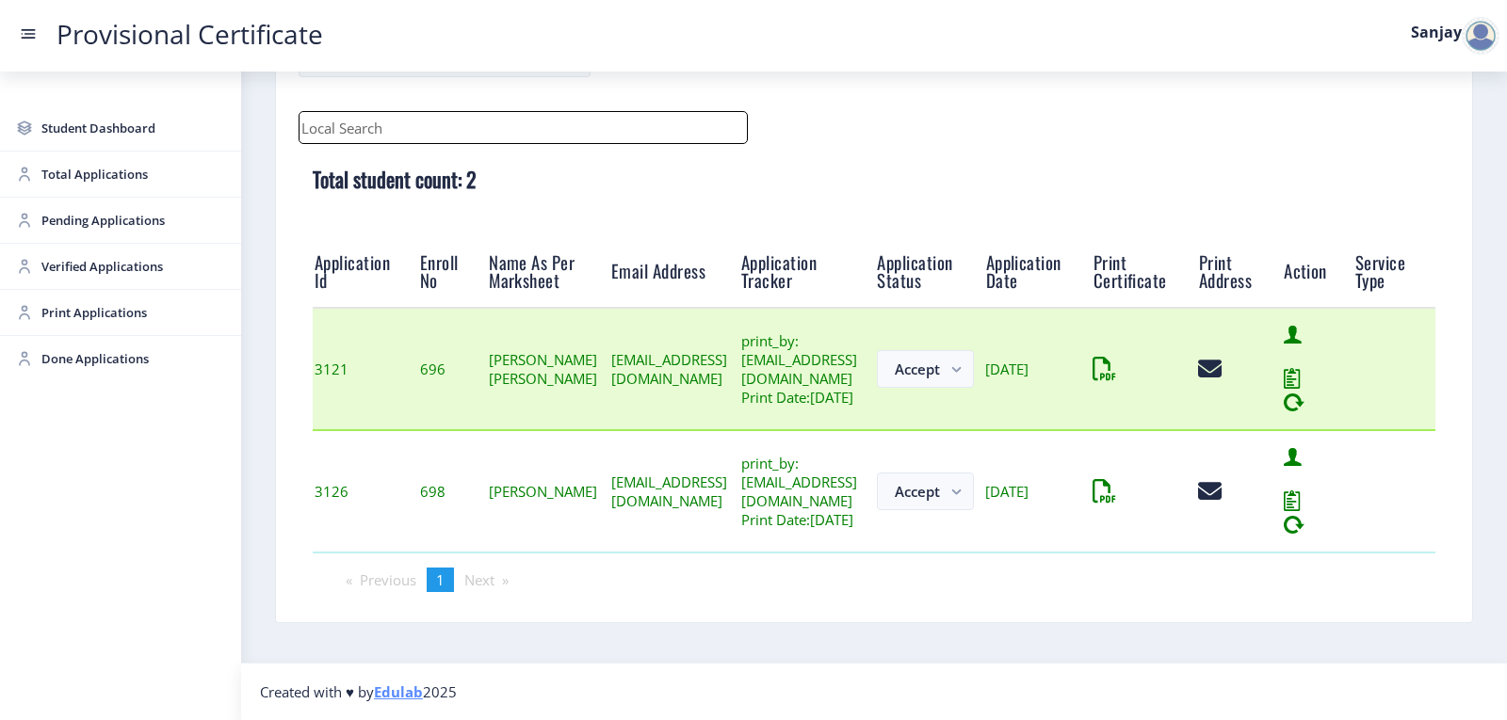
click at [1197, 365] on td at bounding box center [1144, 369] width 105 height 122
click at [1101, 358] on icon at bounding box center [1096, 370] width 8 height 24
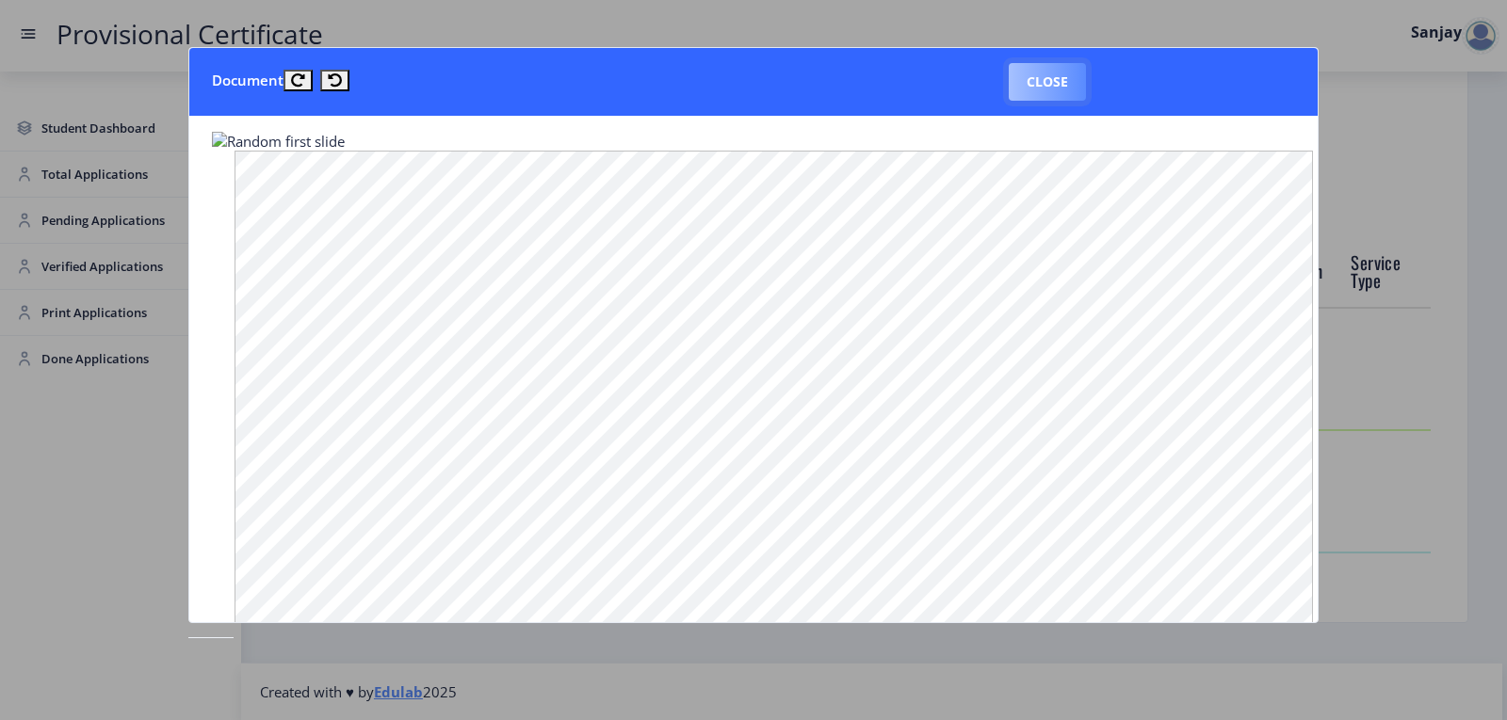
click at [1060, 78] on button "Close" at bounding box center [1047, 82] width 77 height 38
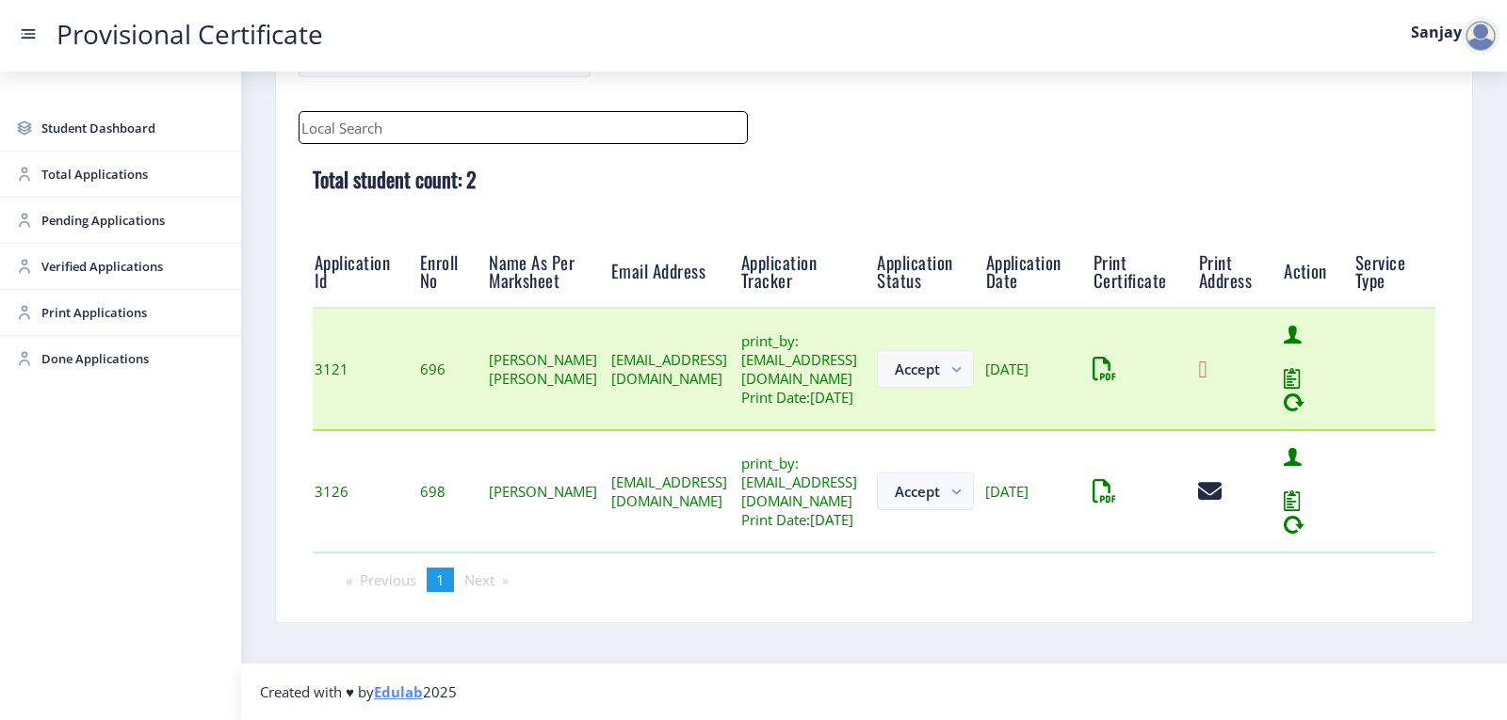
click at [1206, 359] on icon at bounding box center [1202, 370] width 8 height 24
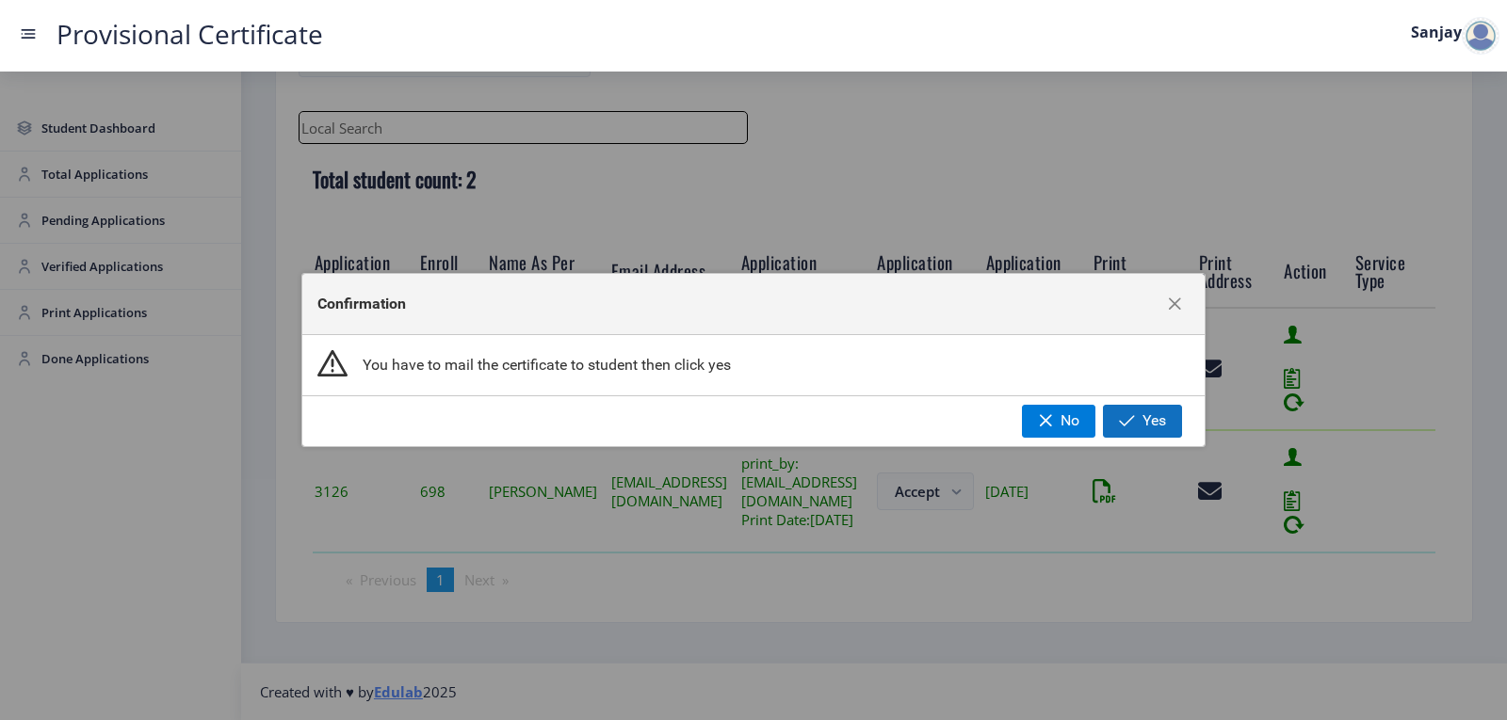
click at [1135, 421] on span "button" at bounding box center [1127, 420] width 16 height 15
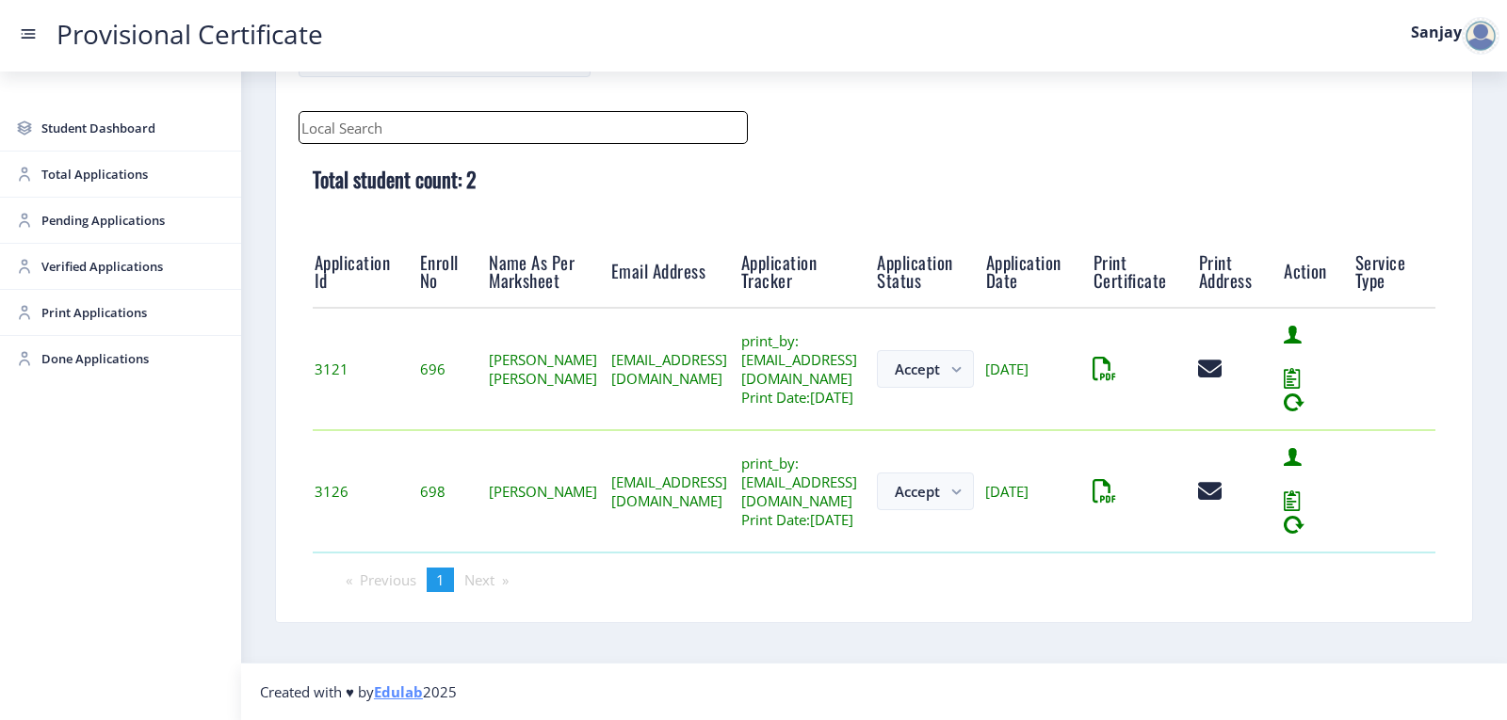
scroll to position [147, 0]
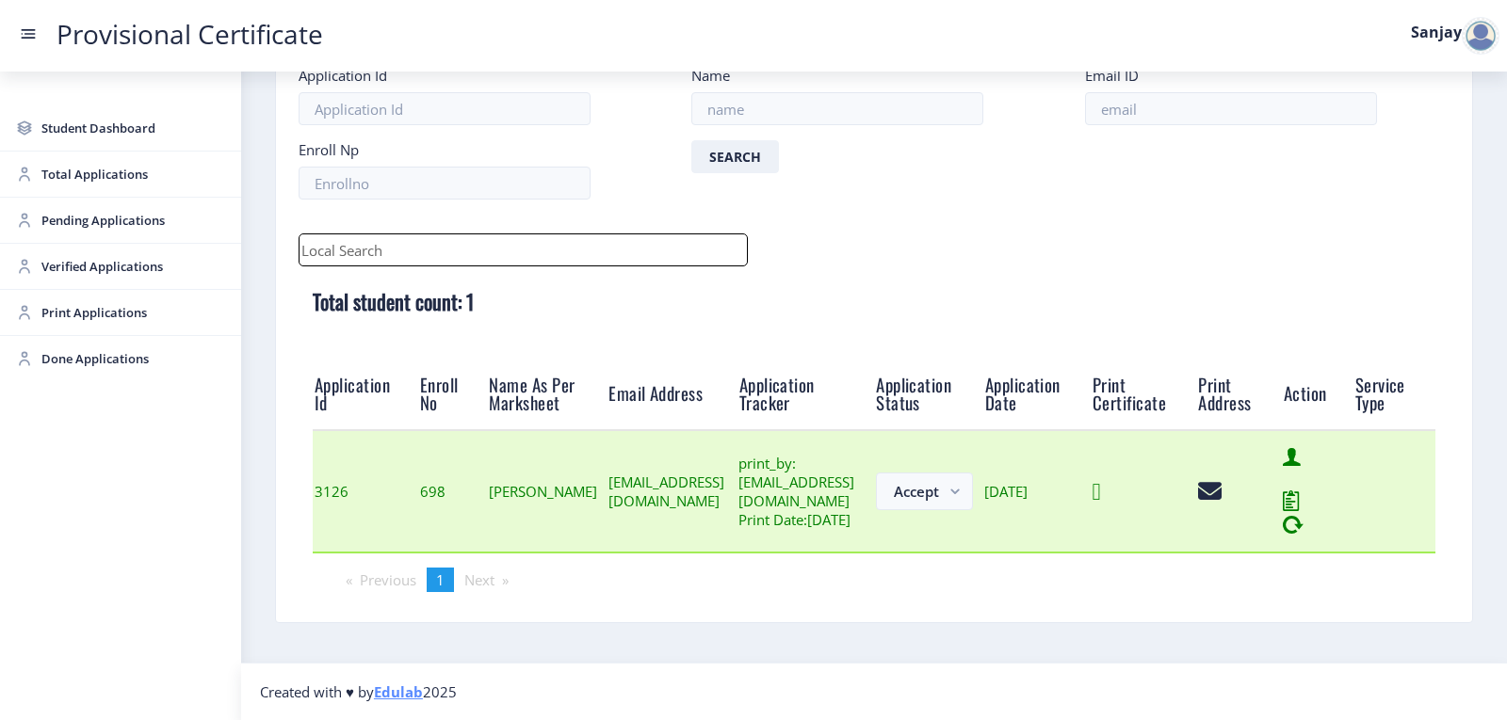
click at [1101, 485] on icon at bounding box center [1096, 492] width 8 height 24
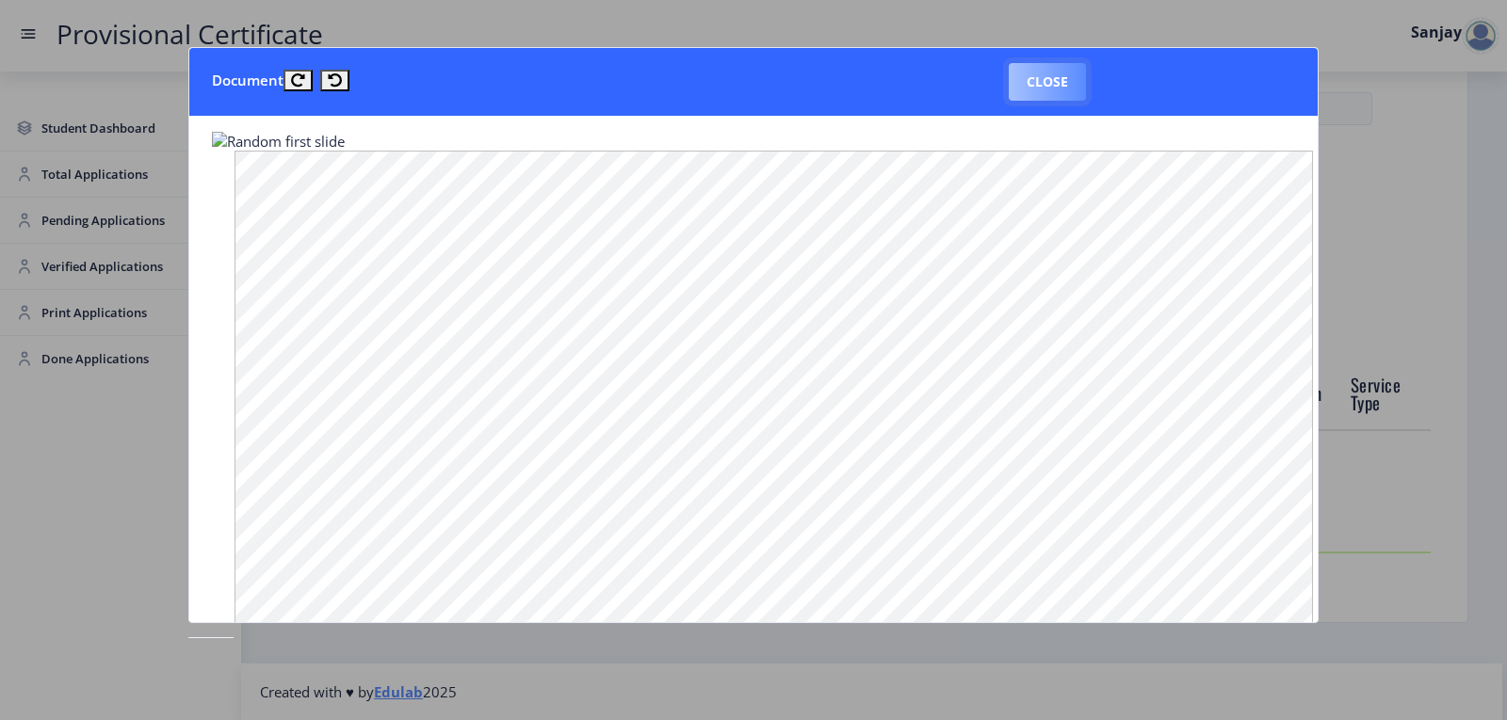
click at [1080, 89] on button "Close" at bounding box center [1047, 82] width 77 height 38
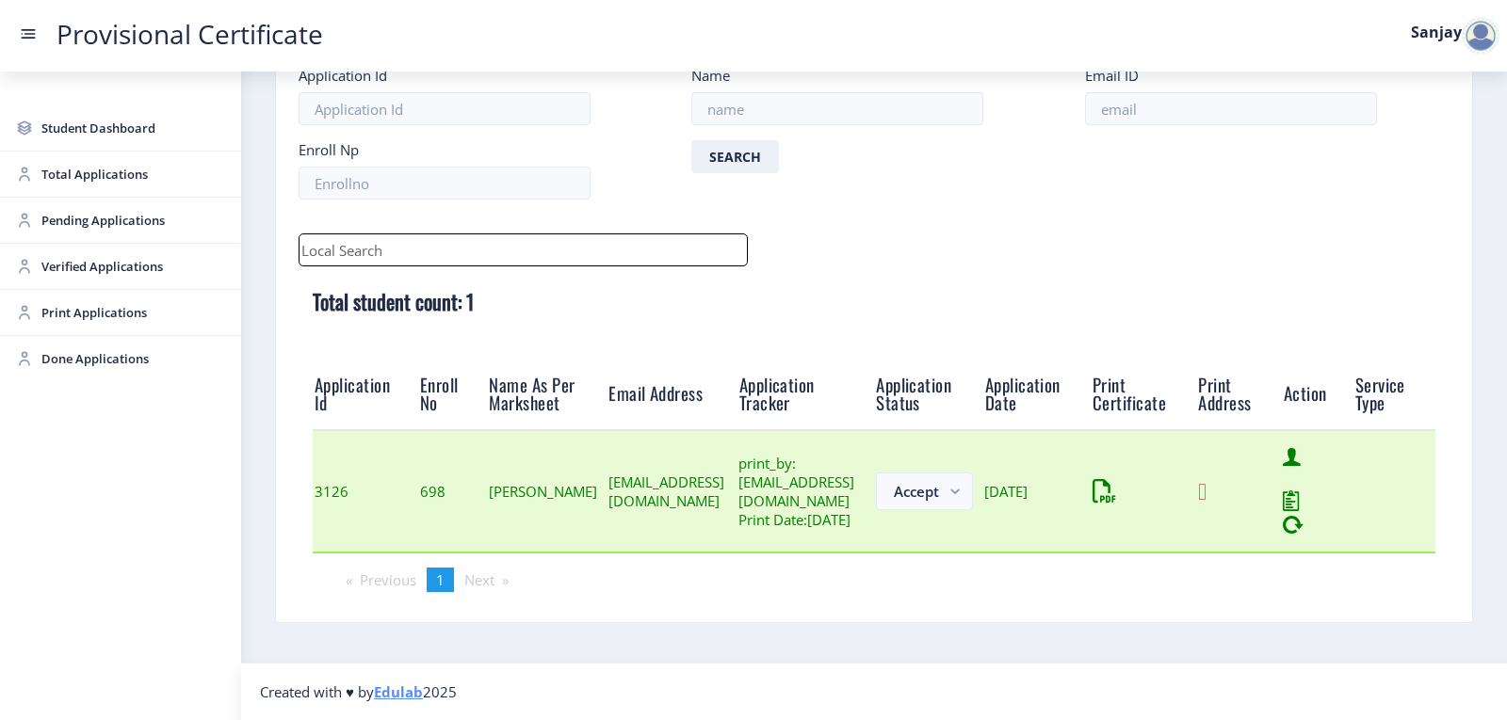
click at [1206, 481] on icon at bounding box center [1202, 492] width 8 height 24
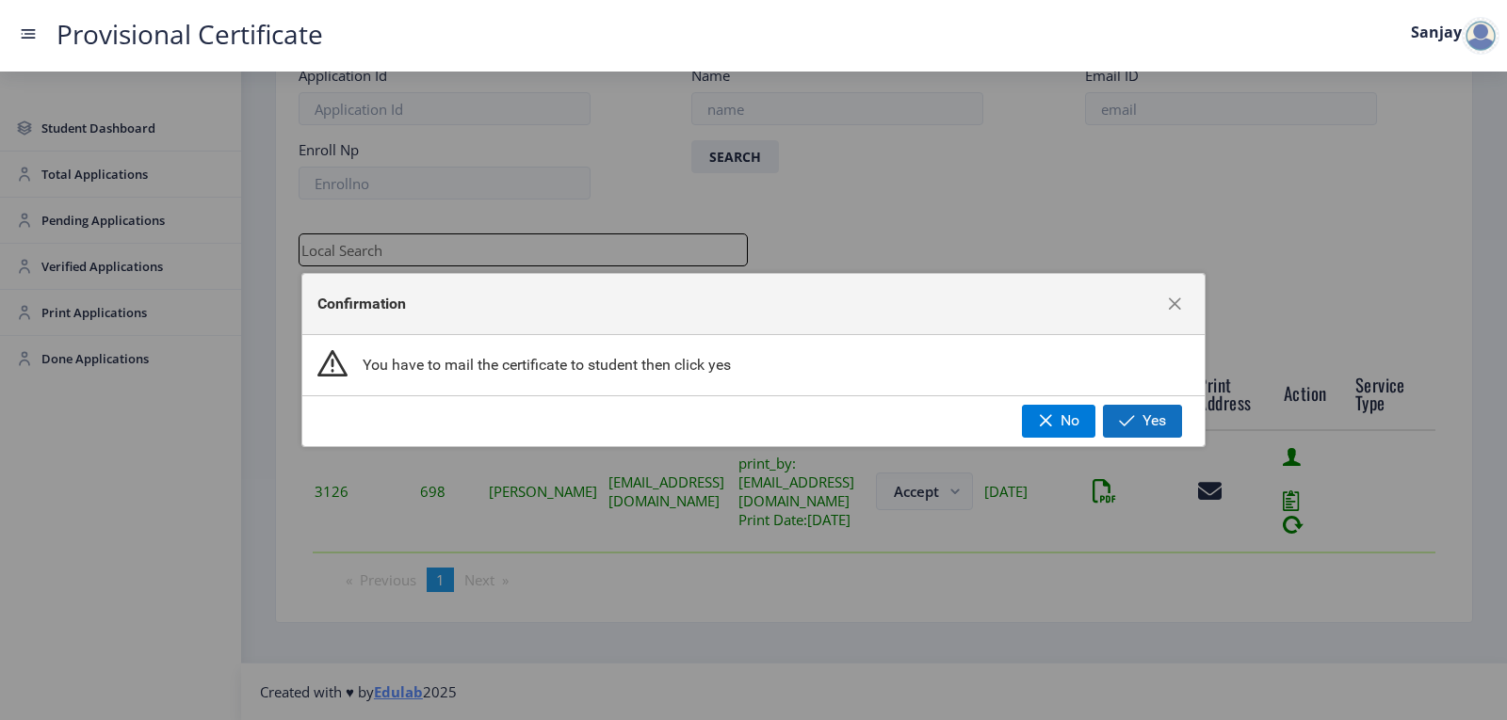
click at [1166, 428] on button "Yes" at bounding box center [1142, 421] width 79 height 32
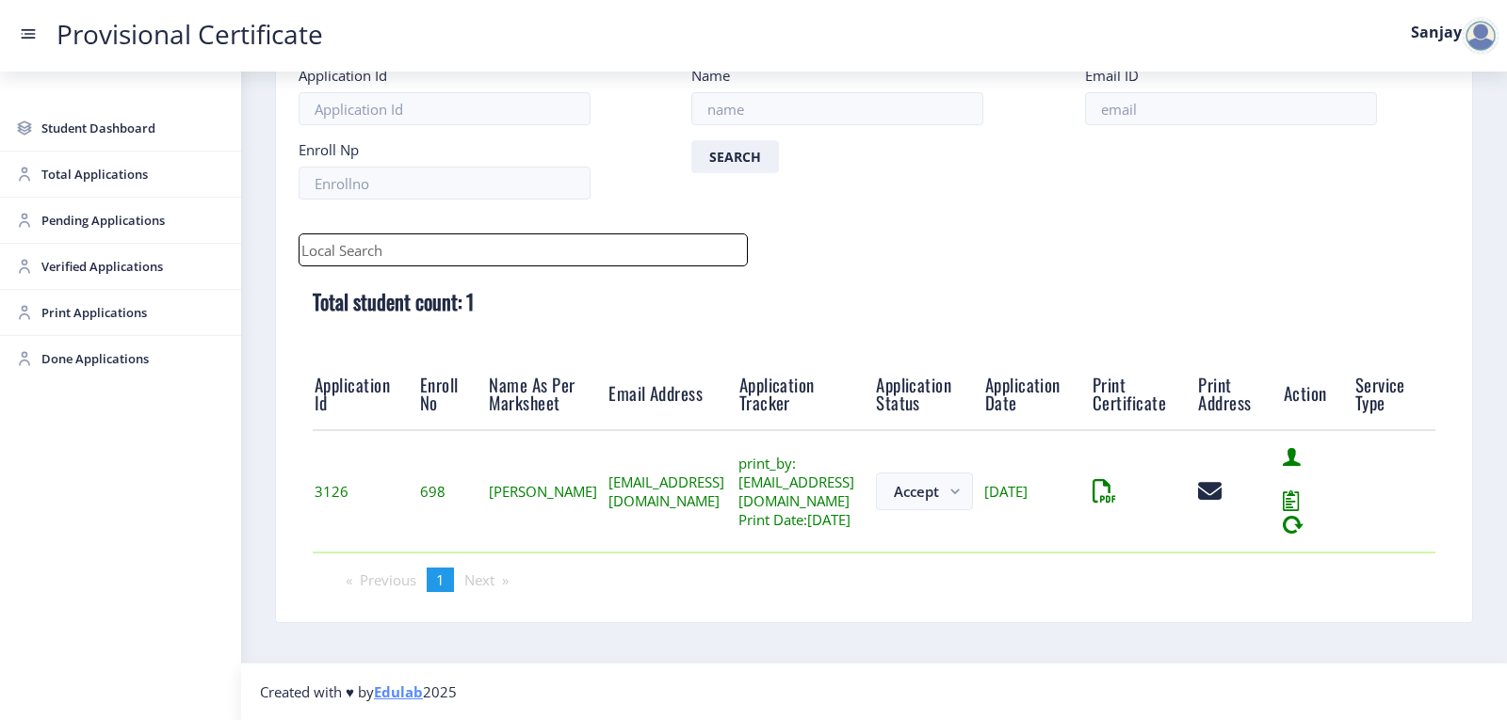
scroll to position [22, 0]
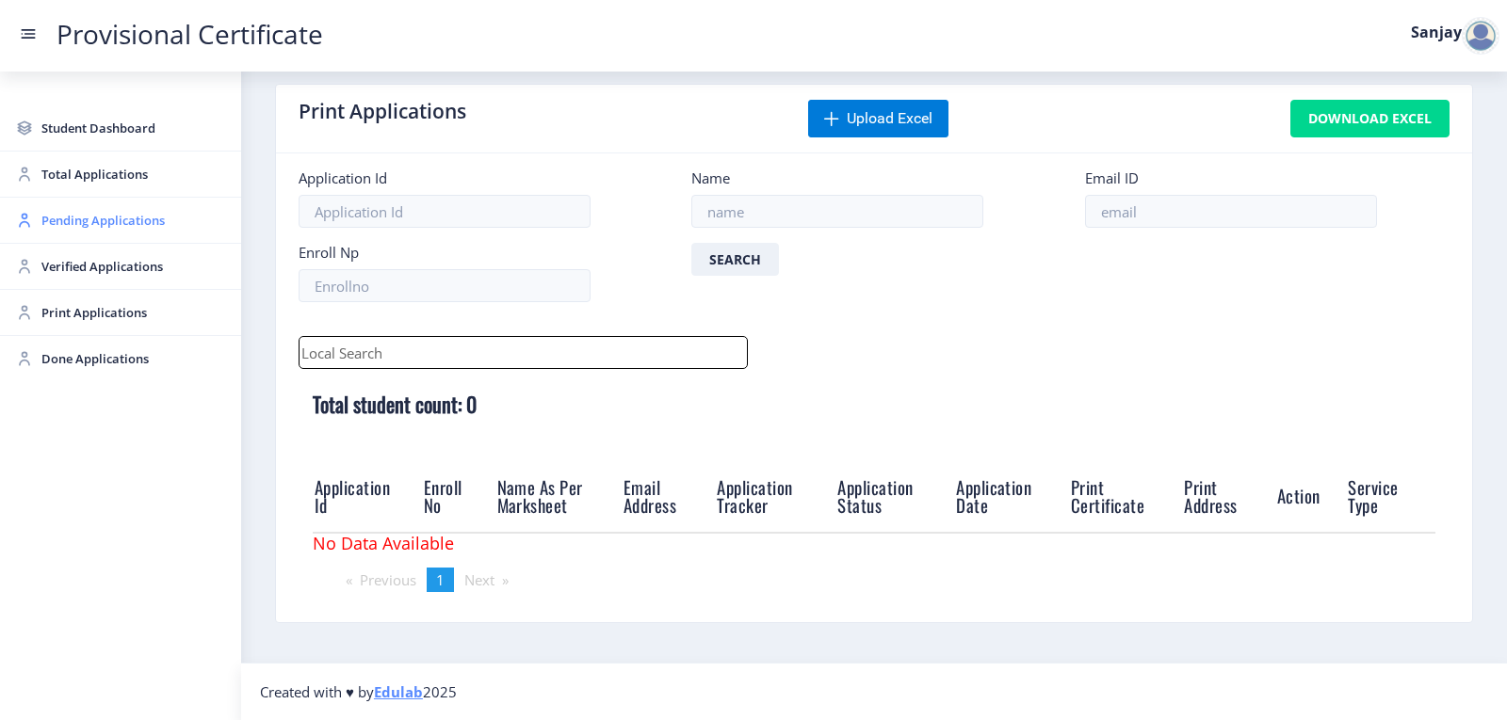
click at [89, 224] on span "Pending Applications" at bounding box center [133, 220] width 185 height 23
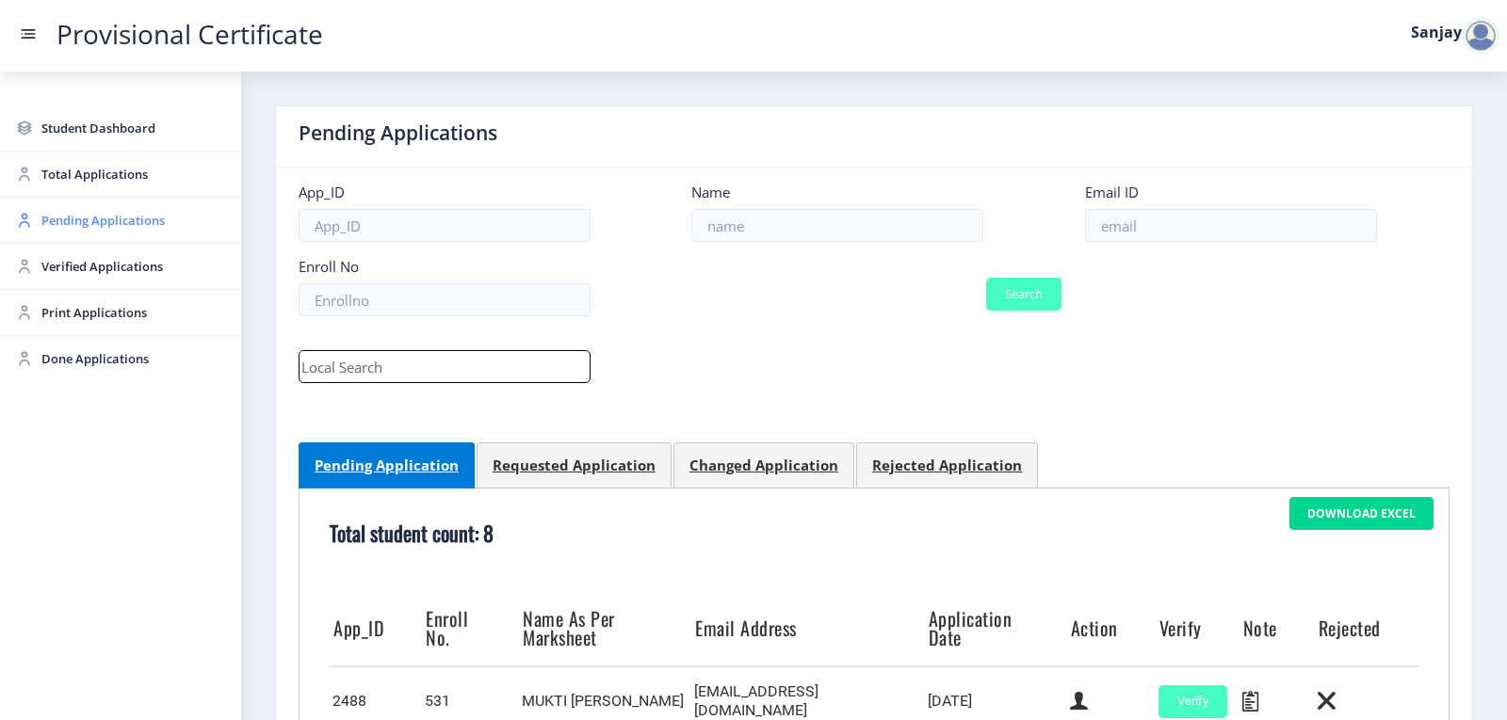
click at [115, 217] on span "Pending Applications" at bounding box center [133, 220] width 185 height 23
click at [1474, 39] on div at bounding box center [1481, 36] width 38 height 38
click at [1422, 137] on span "Log out" at bounding box center [1431, 137] width 121 height 23
